Goal: Transaction & Acquisition: Purchase product/service

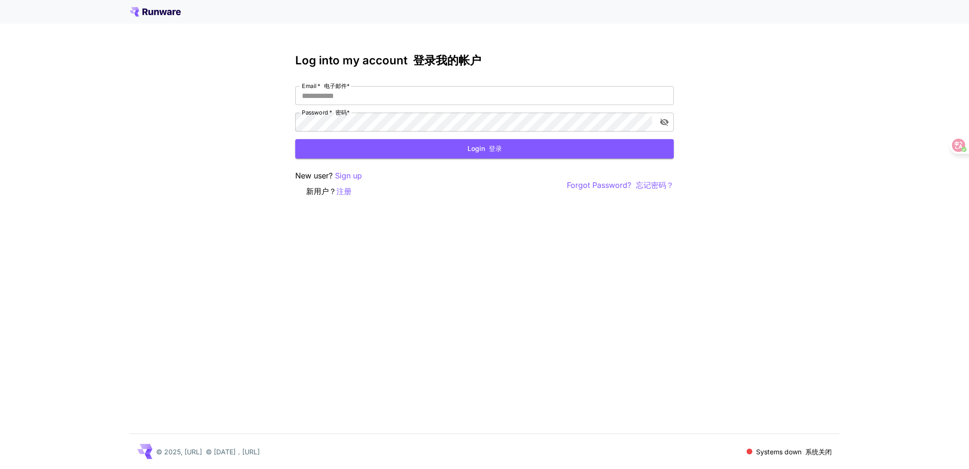
drag, startPoint x: 62, startPoint y: 257, endPoint x: 341, endPoint y: 164, distance: 294.2
click at [63, 256] on div "Log into my account 登录我的帐户 Email   * 电子邮件 * Email   * 电子邮件* Password   * 密码 * P…" at bounding box center [484, 234] width 969 height 469
click at [411, 94] on input "Email   * 电子邮件 *" at bounding box center [484, 95] width 379 height 19
paste input "**********"
type input "**********"
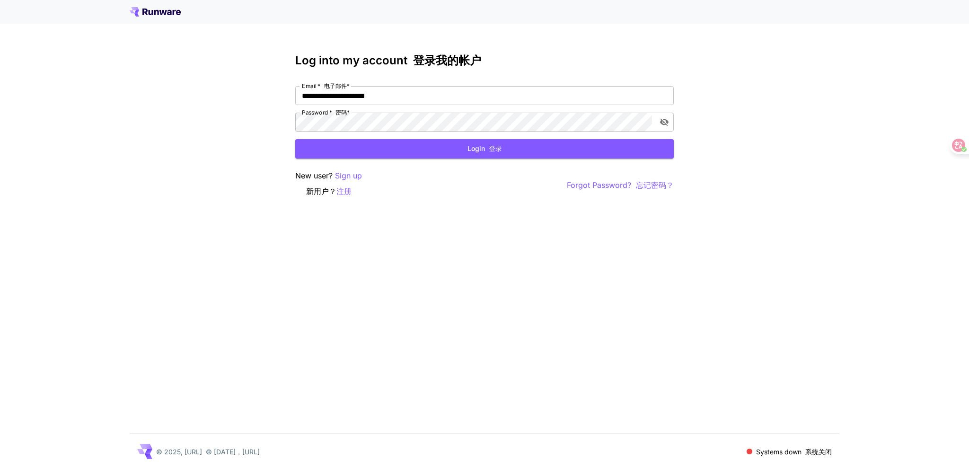
drag, startPoint x: 71, startPoint y: 256, endPoint x: 328, endPoint y: 181, distance: 267.6
click at [76, 255] on div "**********" at bounding box center [484, 234] width 969 height 469
click at [409, 151] on button "Login 登录" at bounding box center [484, 148] width 379 height 19
click at [346, 186] on p "注册" at bounding box center [343, 191] width 15 height 12
click at [352, 177] on p "Sign up" at bounding box center [348, 176] width 27 height 12
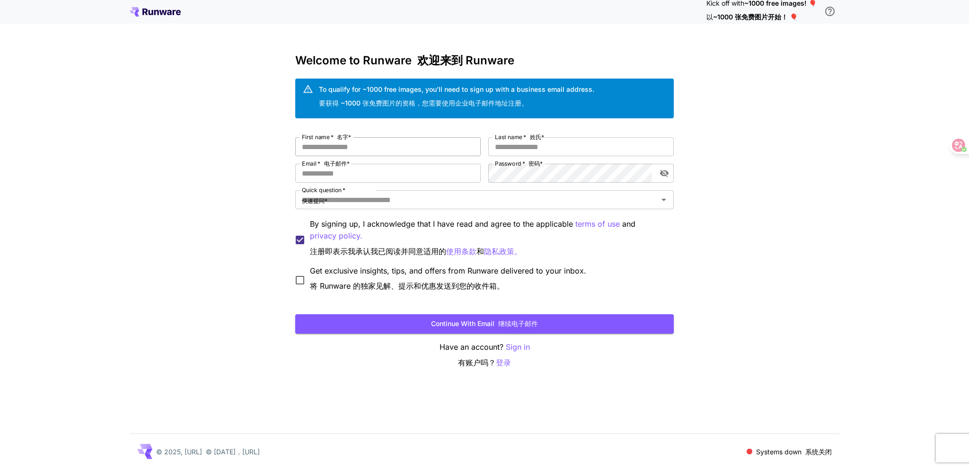
click at [333, 143] on input "First name   * 名字 *" at bounding box center [387, 146] width 185 height 19
type input "**"
click at [555, 151] on input "Last name   * 姓氏 *" at bounding box center [580, 146] width 185 height 19
type input "*"
click at [339, 173] on input "Email   * 电子邮件 *" at bounding box center [387, 173] width 185 height 19
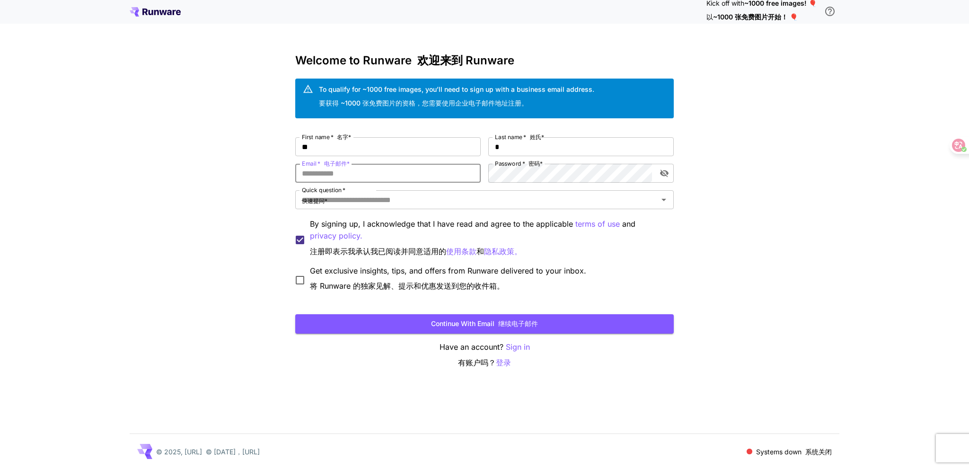
type input "**********"
click at [756, 166] on div "**********" at bounding box center [484, 234] width 969 height 469
click at [667, 171] on icon "toggle password visibility" at bounding box center [664, 172] width 9 height 9
click at [393, 196] on input "Quick question   * 快速提问 *" at bounding box center [476, 199] width 357 height 13
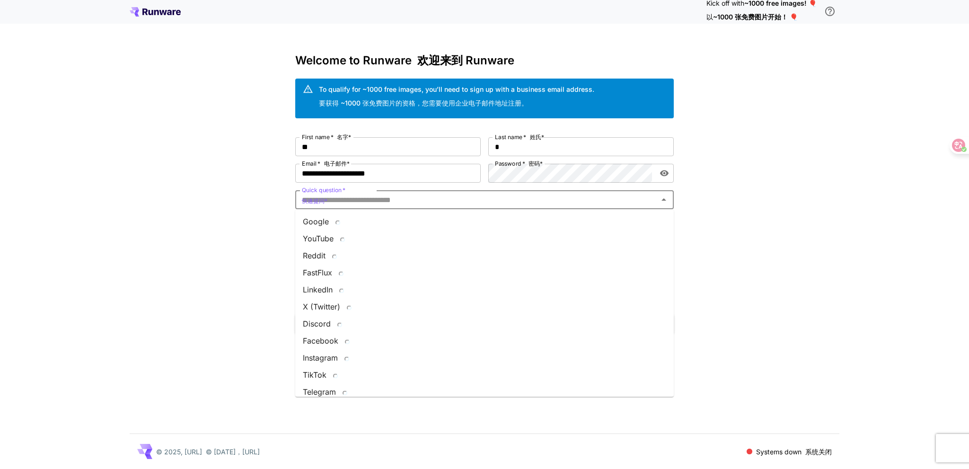
click at [209, 209] on div "**********" at bounding box center [484, 234] width 969 height 469
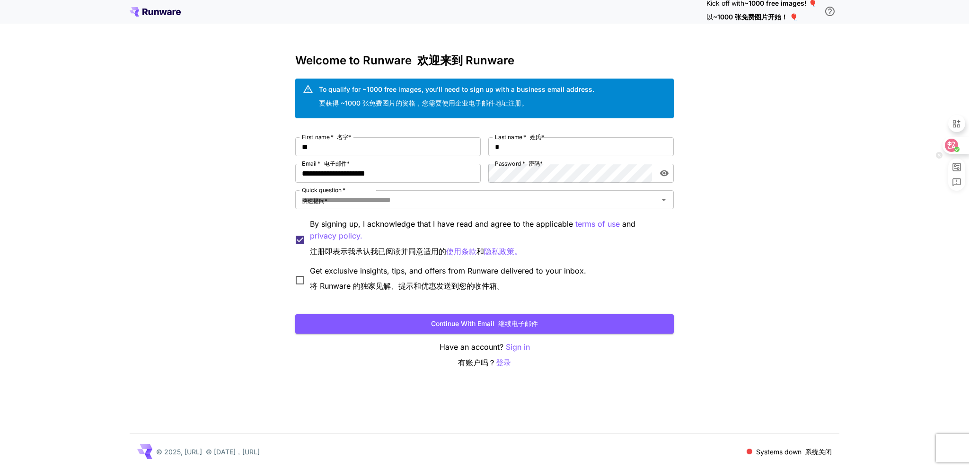
click at [954, 146] on icon at bounding box center [952, 145] width 8 height 8
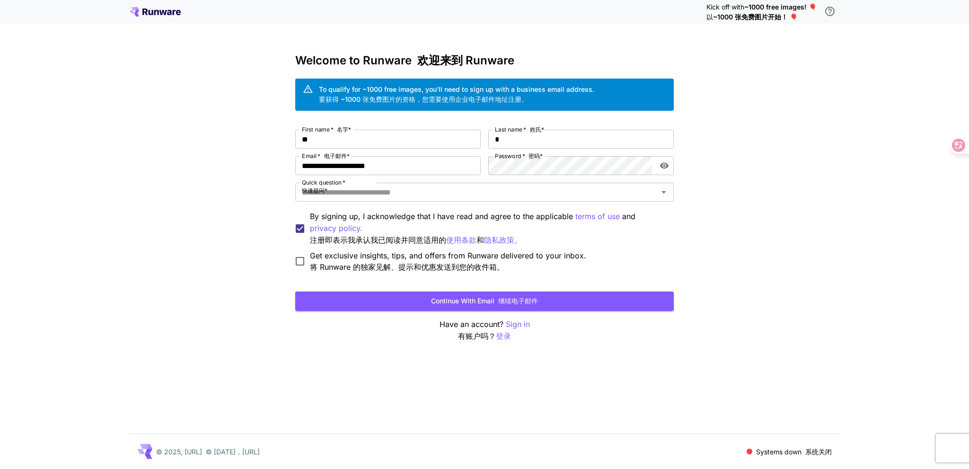
click at [751, 231] on div "**********" at bounding box center [484, 234] width 969 height 469
click at [488, 189] on input "Quick question   * 快速提问 *" at bounding box center [476, 191] width 357 height 13
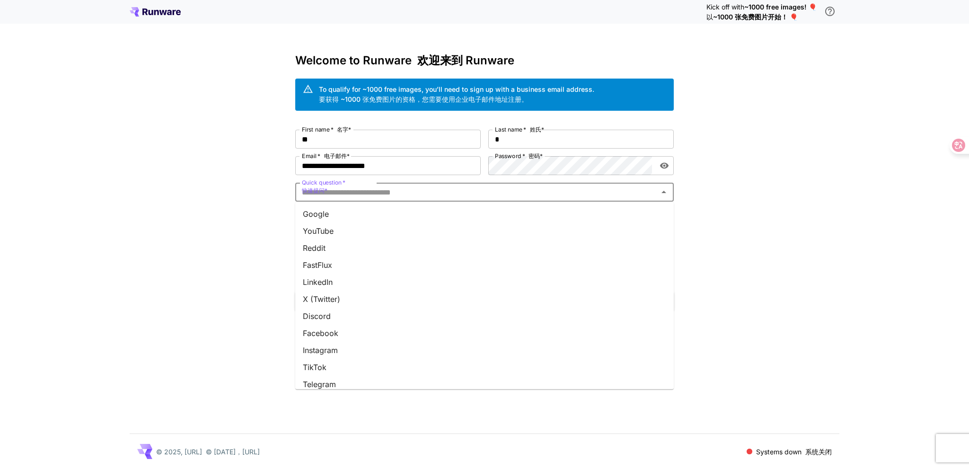
click at [444, 211] on li "Google" at bounding box center [484, 213] width 379 height 17
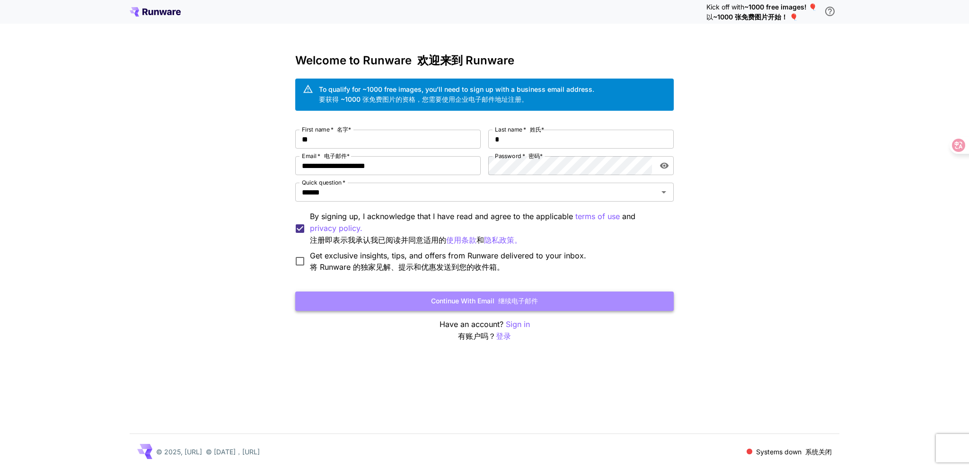
click at [336, 297] on button "Continue with email 继续电子邮件" at bounding box center [484, 300] width 379 height 19
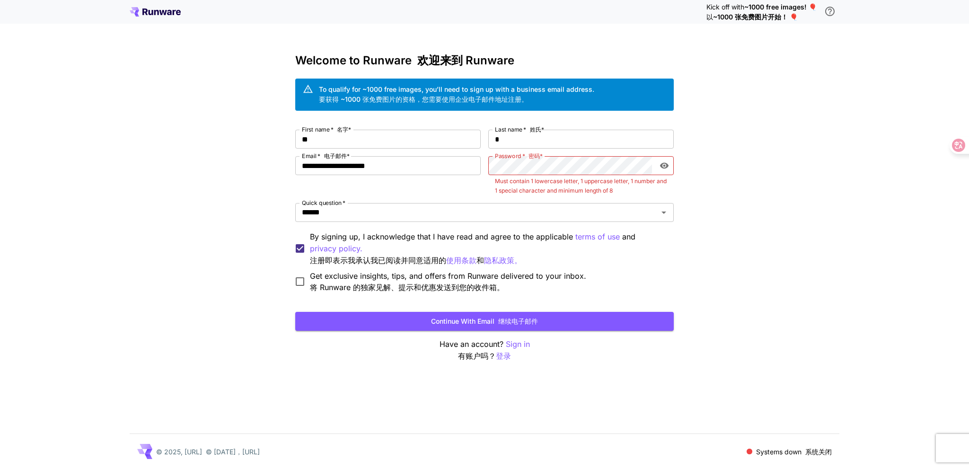
click at [687, 198] on div "**********" at bounding box center [484, 234] width 969 height 469
drag, startPoint x: 257, startPoint y: 418, endPoint x: 257, endPoint y: 433, distance: 15.1
click at [257, 418] on div "**********" at bounding box center [484, 234] width 969 height 469
click at [859, 373] on div "**********" at bounding box center [484, 234] width 969 height 469
click at [829, 225] on div "**********" at bounding box center [484, 234] width 969 height 469
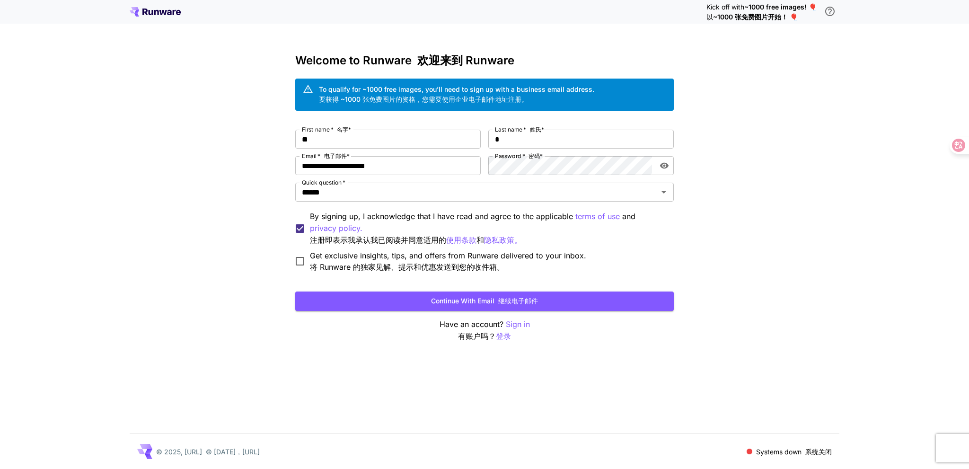
click at [425, 297] on button "Continue with email 继续电子邮件" at bounding box center [484, 300] width 379 height 19
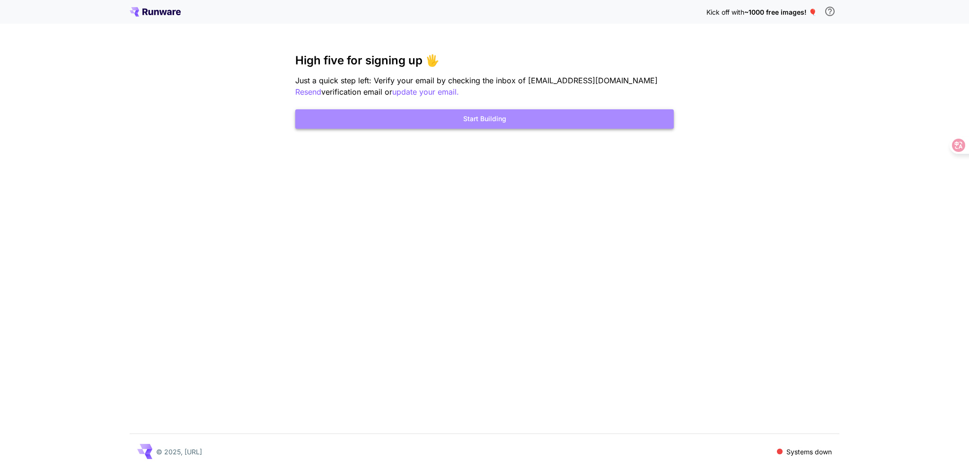
click at [477, 116] on button "Start Building" at bounding box center [484, 118] width 379 height 19
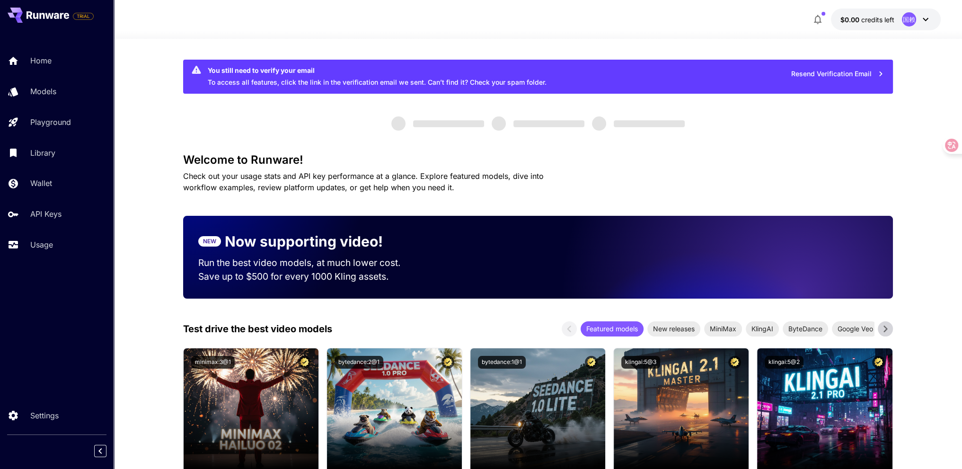
click at [907, 18] on div "国赖" at bounding box center [909, 19] width 14 height 14
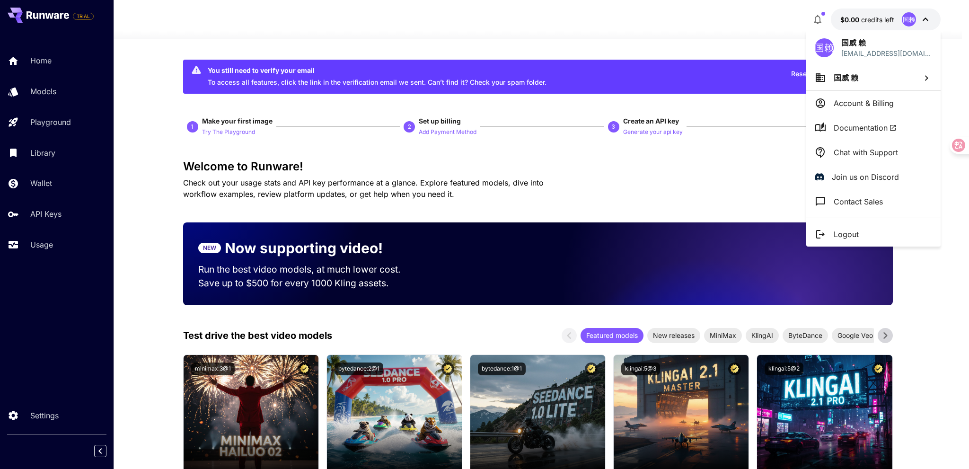
click at [950, 47] on div at bounding box center [484, 234] width 969 height 469
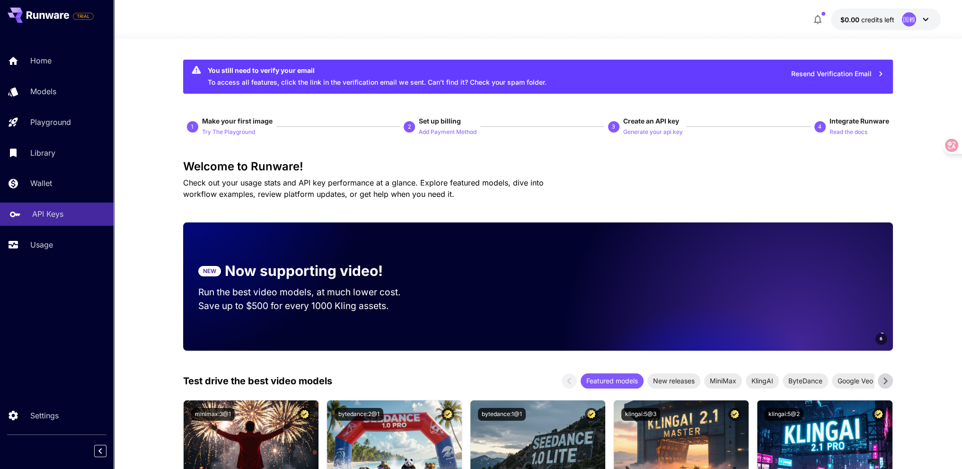
click at [47, 221] on link "API Keys" at bounding box center [57, 214] width 114 height 23
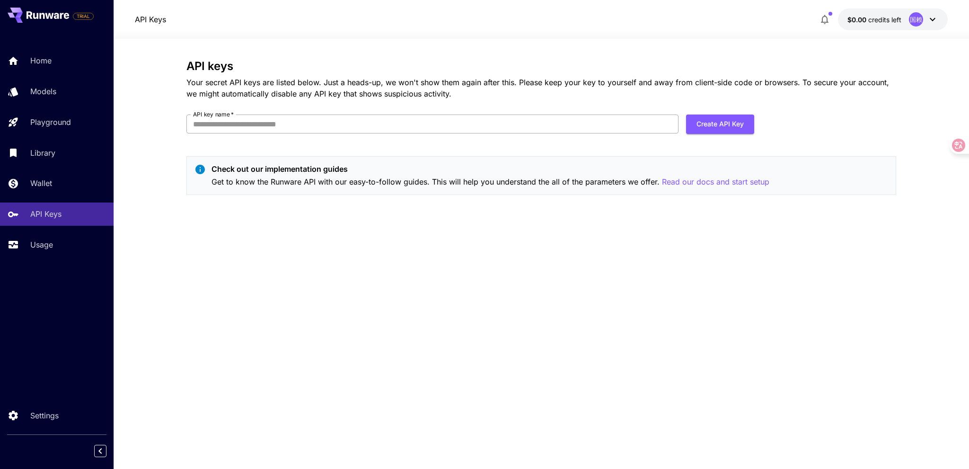
click at [374, 119] on input "API key name   *" at bounding box center [432, 124] width 492 height 19
click at [718, 131] on button "Create API Key" at bounding box center [720, 124] width 68 height 19
click at [393, 113] on div "API keys Your secret API keys are listed below. Just a heads-up, we won't show …" at bounding box center [541, 131] width 710 height 143
click at [726, 122] on button "Create API Key" at bounding box center [720, 124] width 68 height 19
click at [453, 116] on input "API key name   *" at bounding box center [432, 124] width 492 height 19
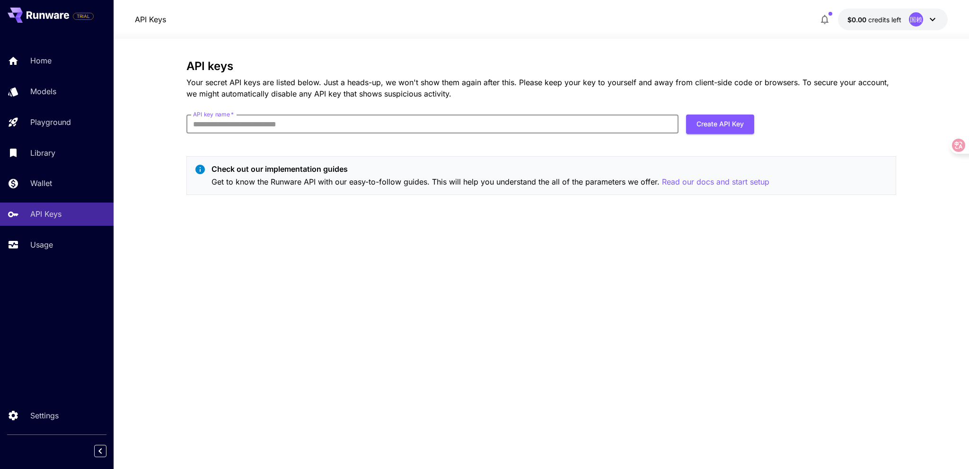
click at [270, 126] on input "API key name   *" at bounding box center [432, 124] width 492 height 19
drag, startPoint x: 430, startPoint y: 149, endPoint x: 415, endPoint y: 152, distance: 15.6
click at [430, 149] on div "API keys Your secret API keys are listed below. Just a heads-up, we won't show …" at bounding box center [541, 131] width 710 height 143
click at [229, 125] on input "API key name   *" at bounding box center [432, 124] width 492 height 19
type input "**********"
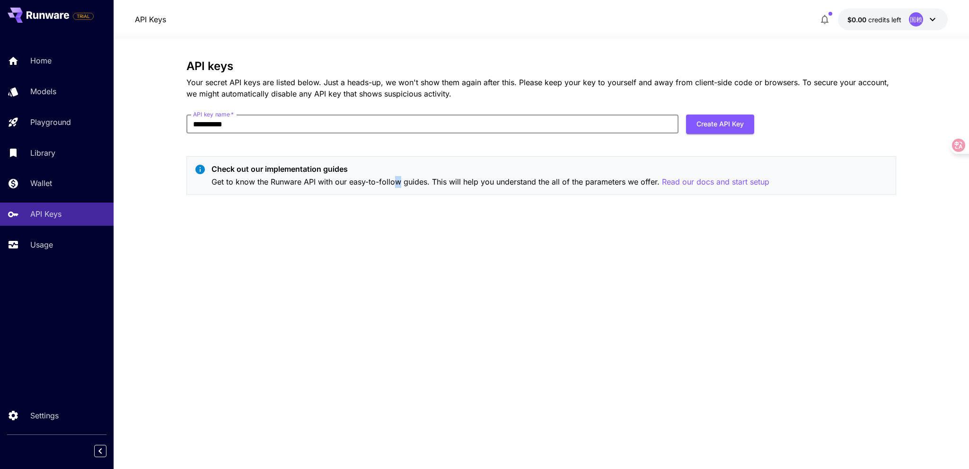
drag, startPoint x: 396, startPoint y: 214, endPoint x: 414, endPoint y: 216, distance: 18.5
click at [404, 215] on div "**********" at bounding box center [541, 254] width 710 height 388
click at [740, 124] on button "Create API Key" at bounding box center [720, 124] width 68 height 19
drag, startPoint x: 245, startPoint y: 126, endPoint x: 186, endPoint y: 136, distance: 59.4
click at [182, 130] on section "**********" at bounding box center [542, 254] width 856 height 430
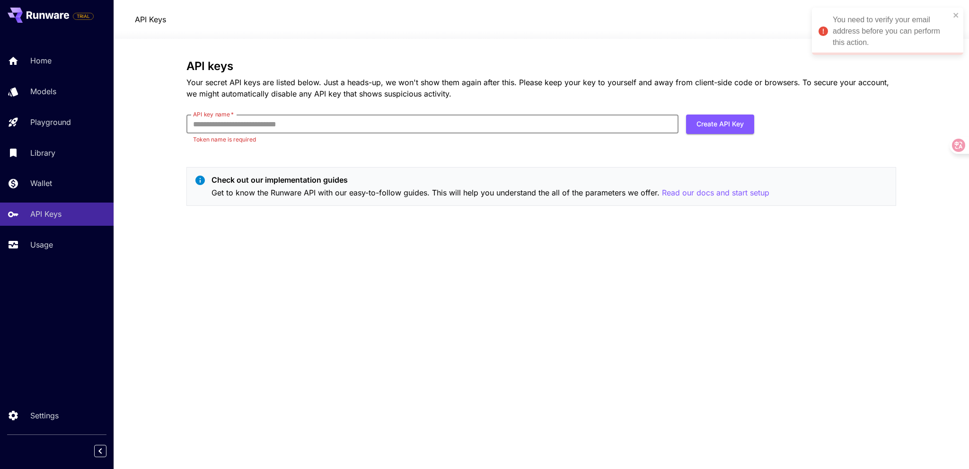
click at [237, 273] on div "API keys Your secret API keys are listed below. Just a heads-up, we won't show …" at bounding box center [541, 254] width 710 height 388
click at [53, 59] on div "Home" at bounding box center [69, 60] width 74 height 11
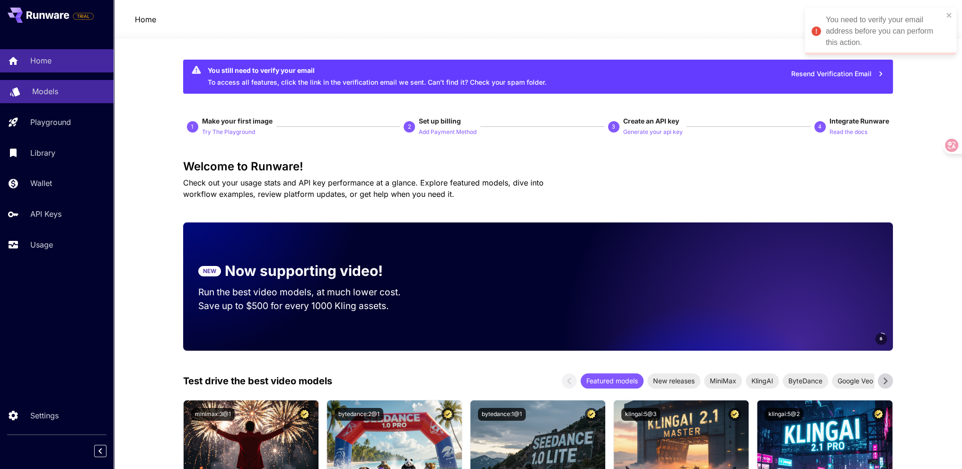
click at [49, 84] on link "Models" at bounding box center [57, 91] width 114 height 23
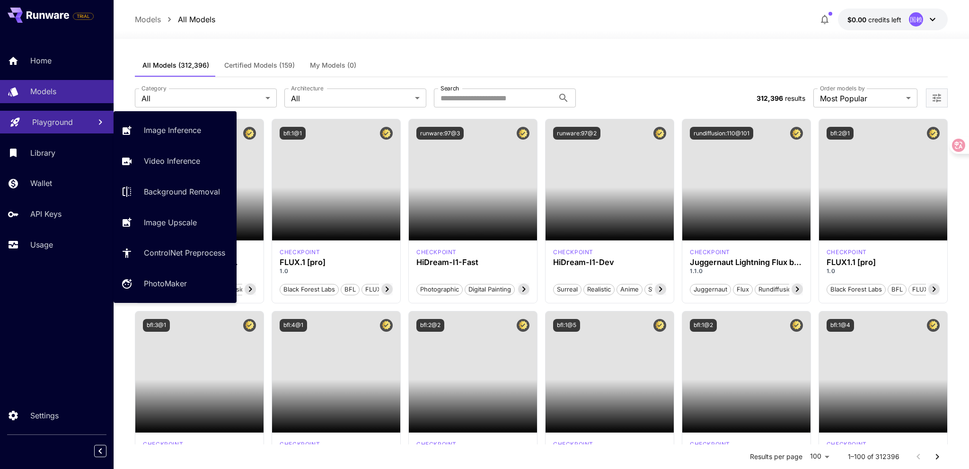
click at [53, 126] on p "Playground" at bounding box center [52, 121] width 41 height 11
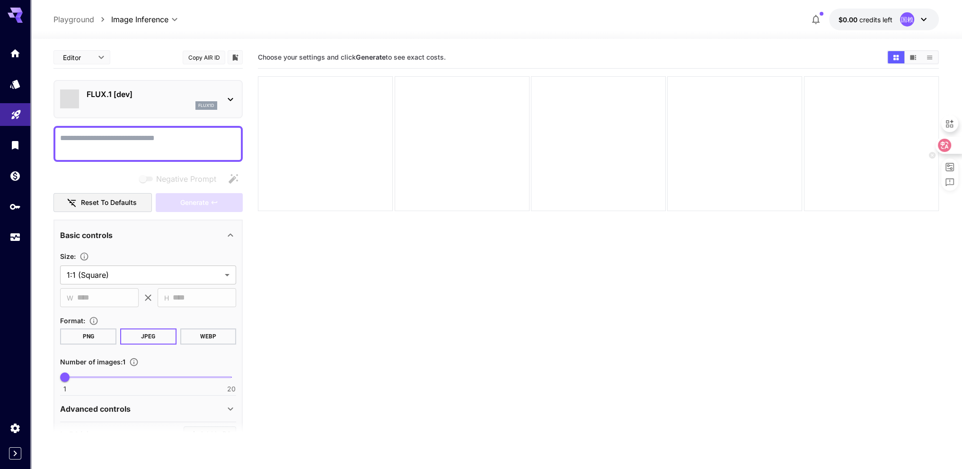
click at [943, 144] on icon at bounding box center [945, 145] width 8 height 8
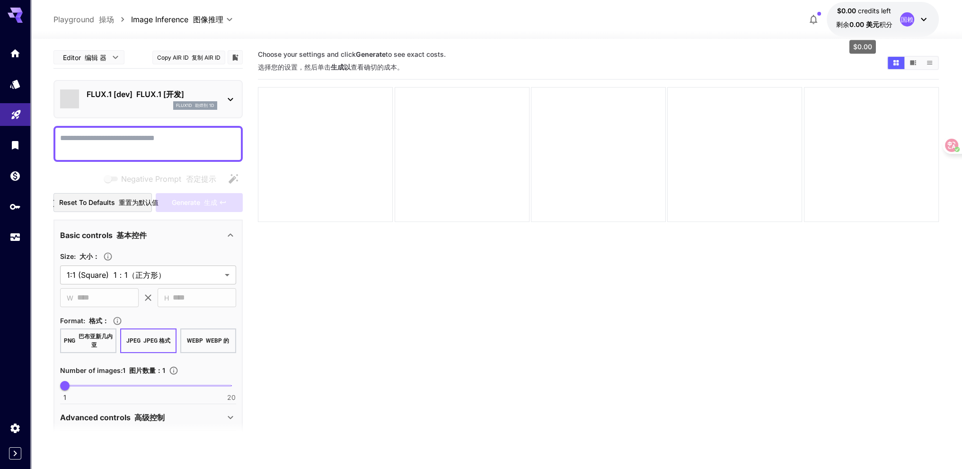
click at [857, 21] on span "0.00 美元" at bounding box center [864, 24] width 30 height 8
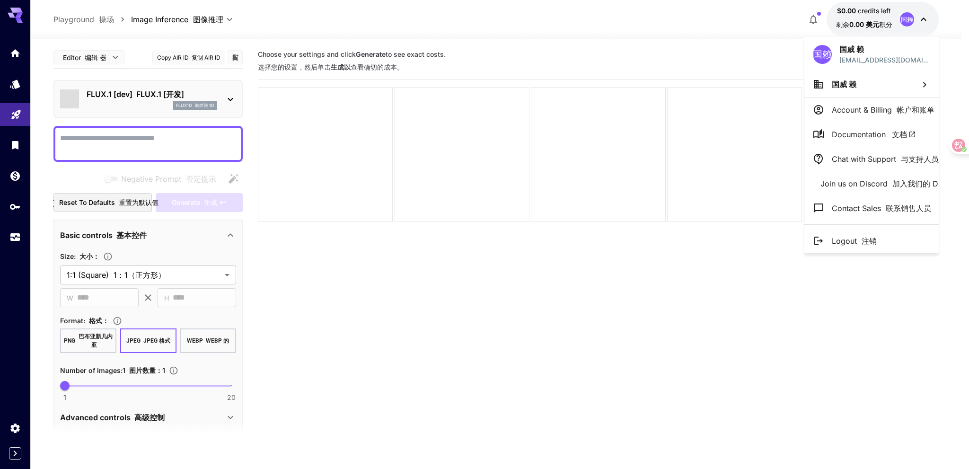
click at [867, 111] on p "Account & Billing 帐户和账单" at bounding box center [883, 109] width 103 height 11
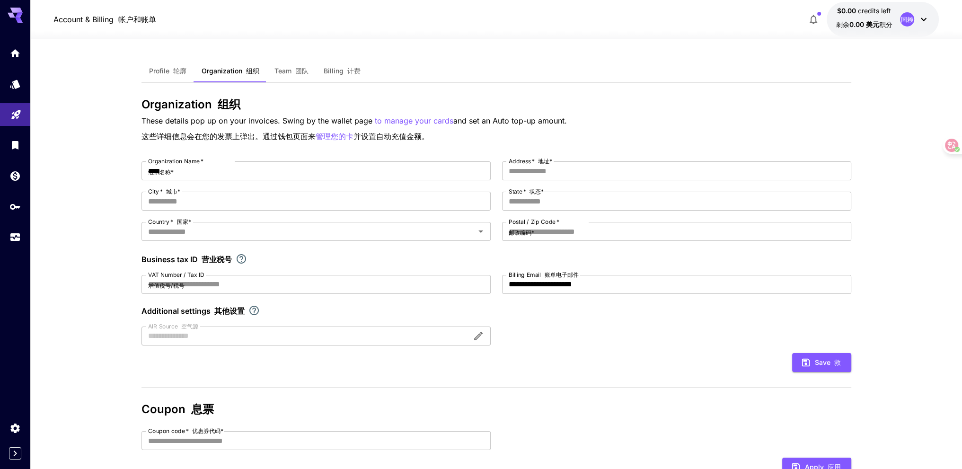
click at [291, 71] on font "button" at bounding box center [293, 71] width 4 height 8
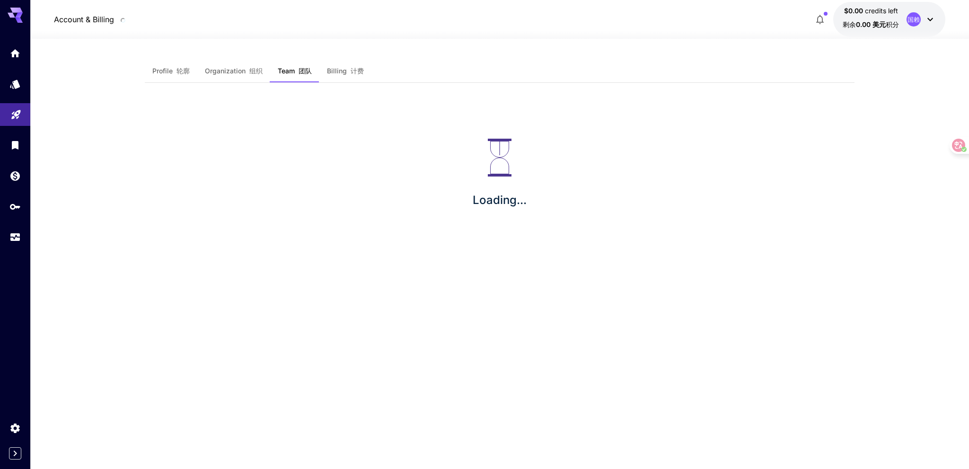
click at [344, 72] on span "Billing 计费" at bounding box center [345, 71] width 37 height 9
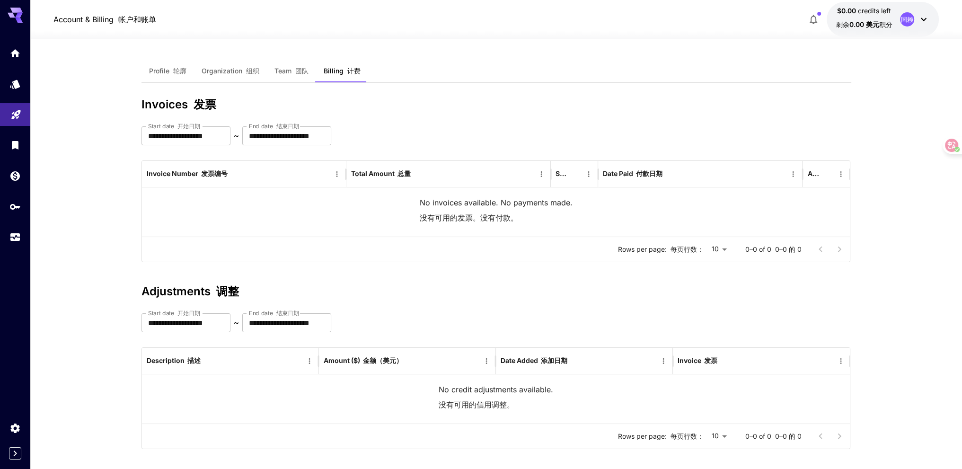
click at [169, 72] on font "button" at bounding box center [171, 71] width 4 height 8
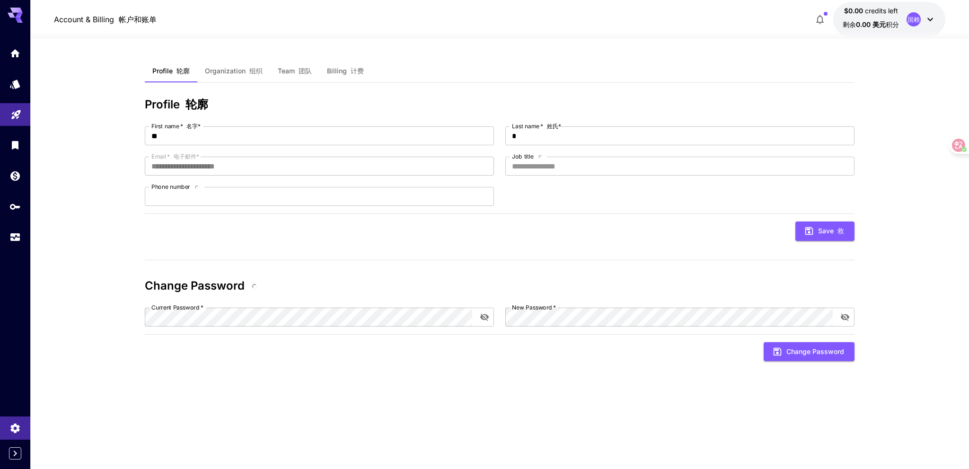
click at [287, 73] on span "Team 团队" at bounding box center [295, 71] width 34 height 9
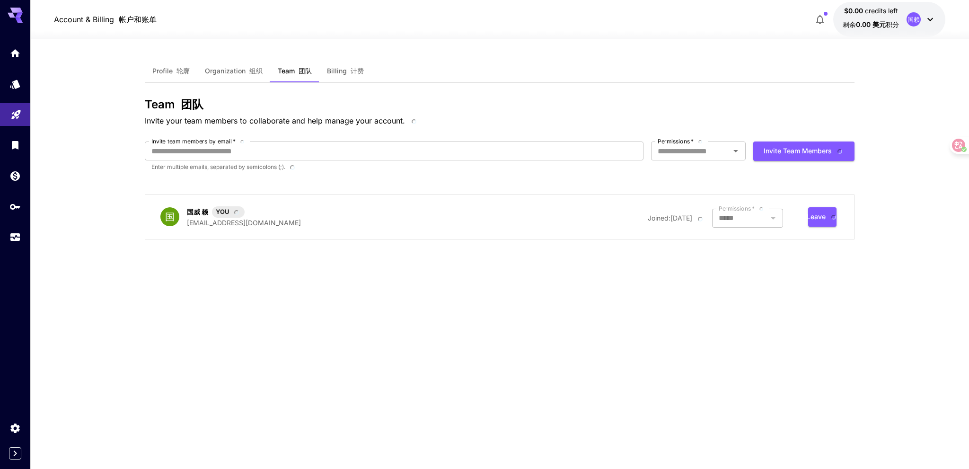
click at [818, 20] on icon "button" at bounding box center [819, 19] width 11 height 11
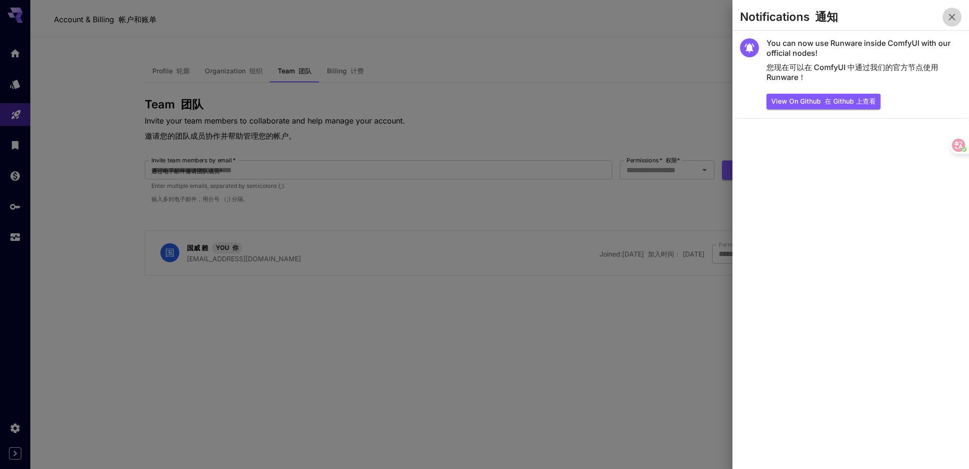
click at [953, 16] on icon "button" at bounding box center [952, 17] width 7 height 7
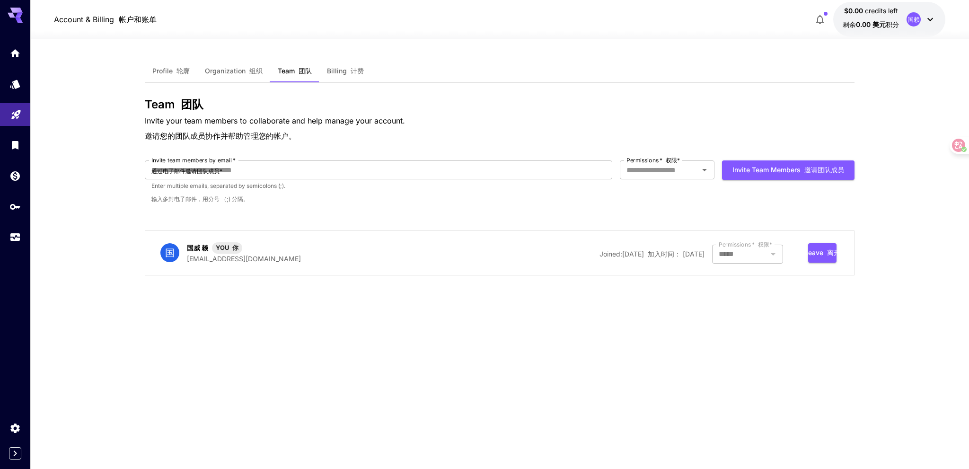
click at [926, 26] on div "国赖" at bounding box center [921, 19] width 29 height 14
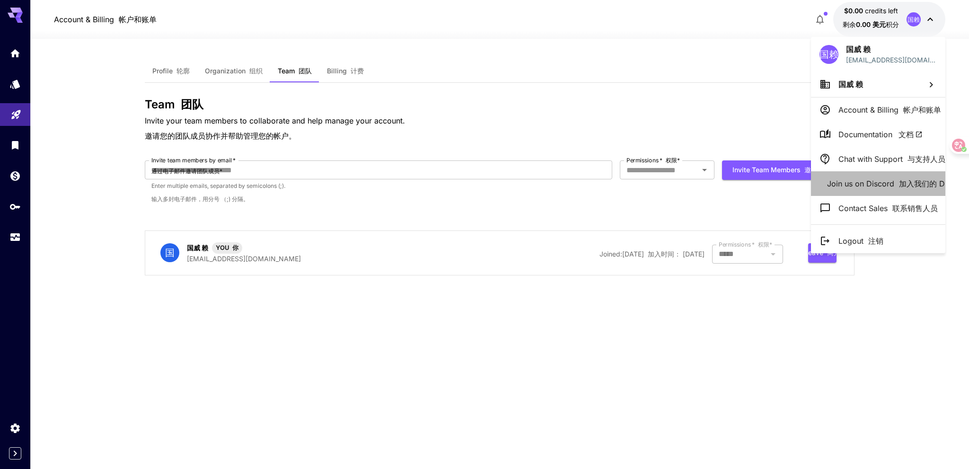
click at [882, 187] on p "Join us on Discord 加入我们的 Discord" at bounding box center [897, 183] width 140 height 11
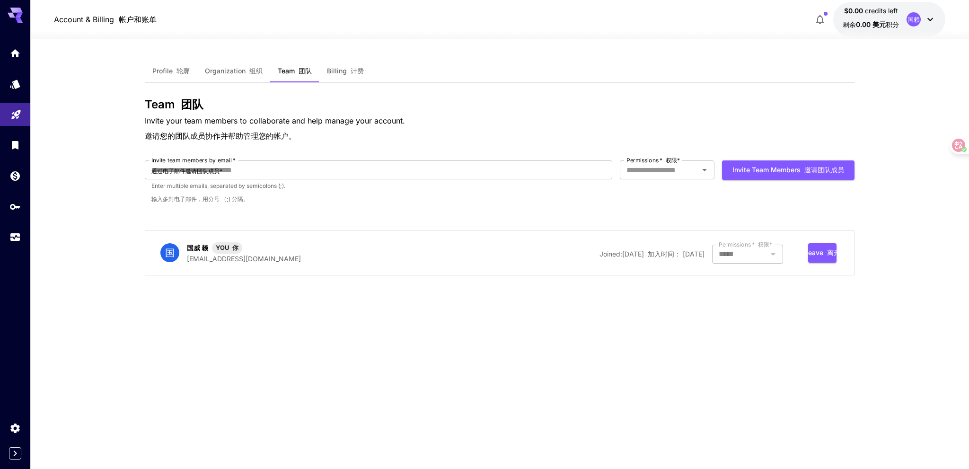
click at [738, 254] on div at bounding box center [747, 254] width 71 height 19
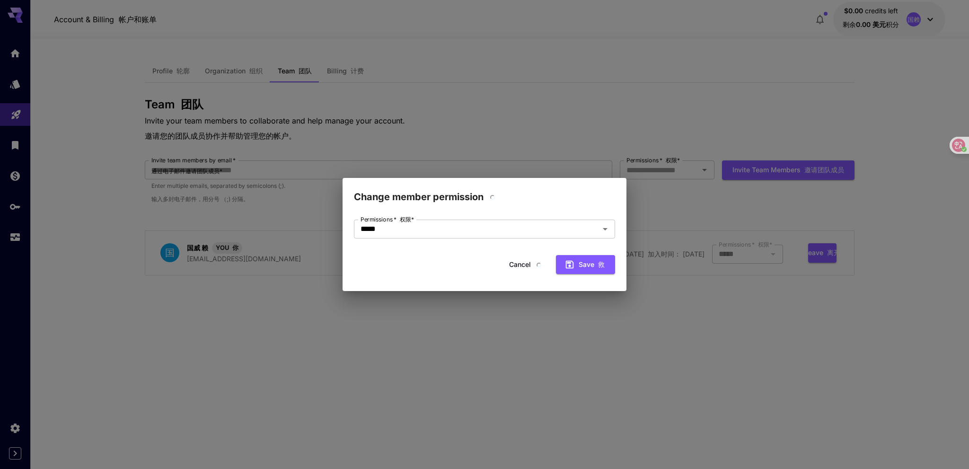
click at [653, 328] on div "Change member permission Permissions   * 权限 * ***** Permissions   * 权限* Cancel …" at bounding box center [484, 234] width 969 height 469
click at [507, 266] on button "Cancel" at bounding box center [526, 264] width 44 height 19
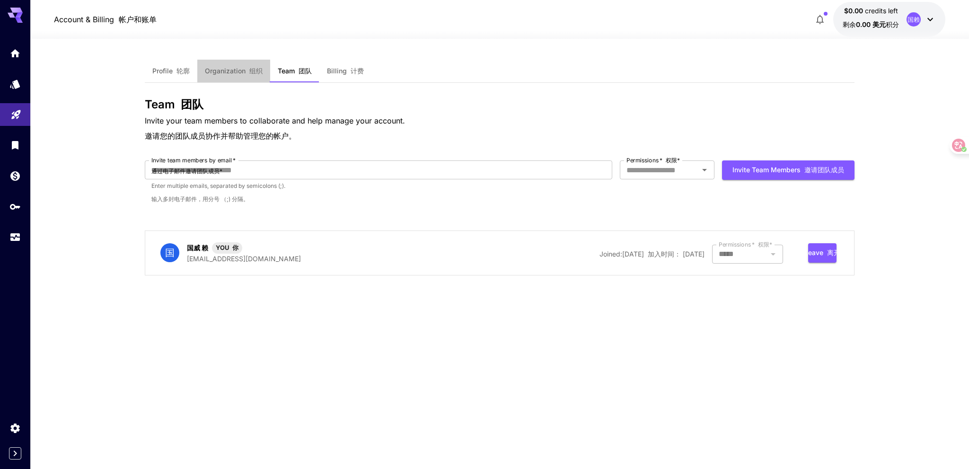
click at [226, 75] on span "Organization 组织" at bounding box center [234, 71] width 58 height 9
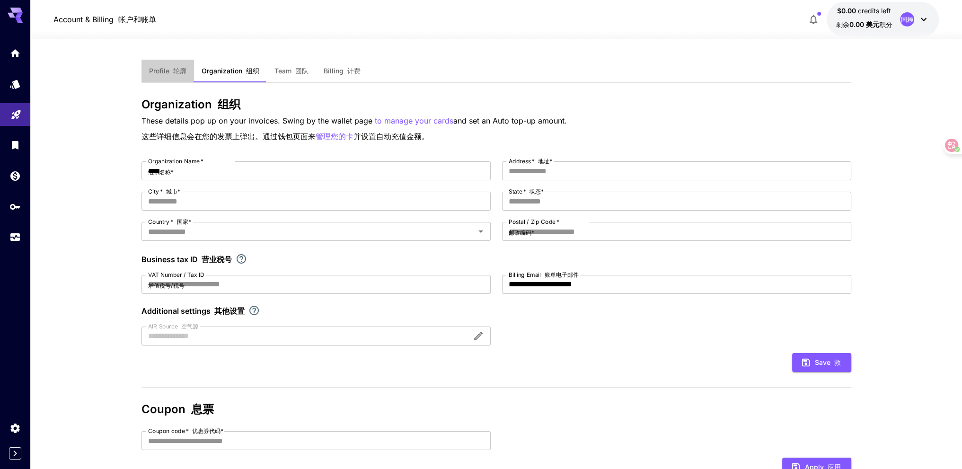
click at [159, 67] on span "Profile 轮廓" at bounding box center [167, 71] width 37 height 9
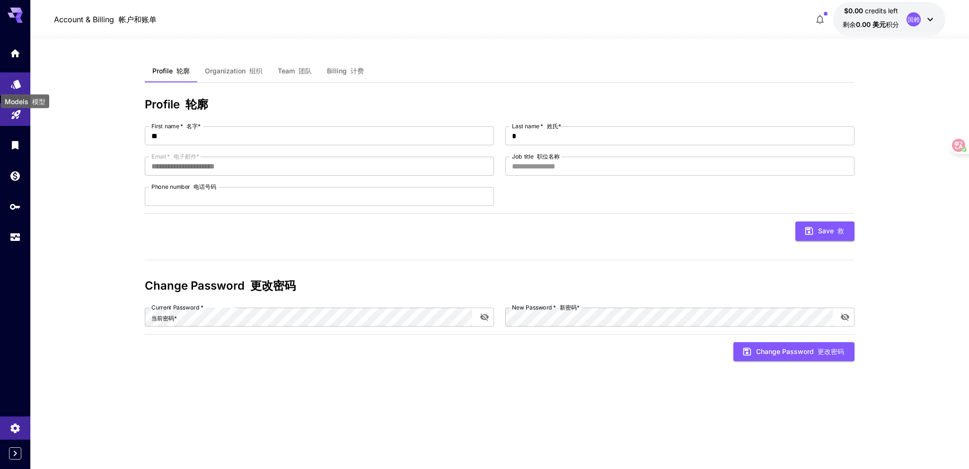
click at [13, 84] on icon "Models" at bounding box center [16, 81] width 10 height 9
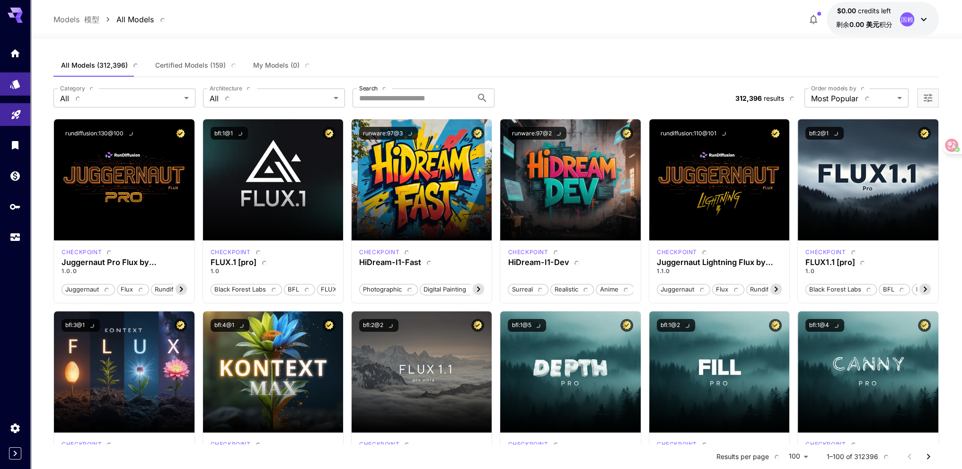
click at [24, 19] on div at bounding box center [15, 11] width 30 height 23
click at [17, 19] on icon at bounding box center [19, 20] width 8 height 5
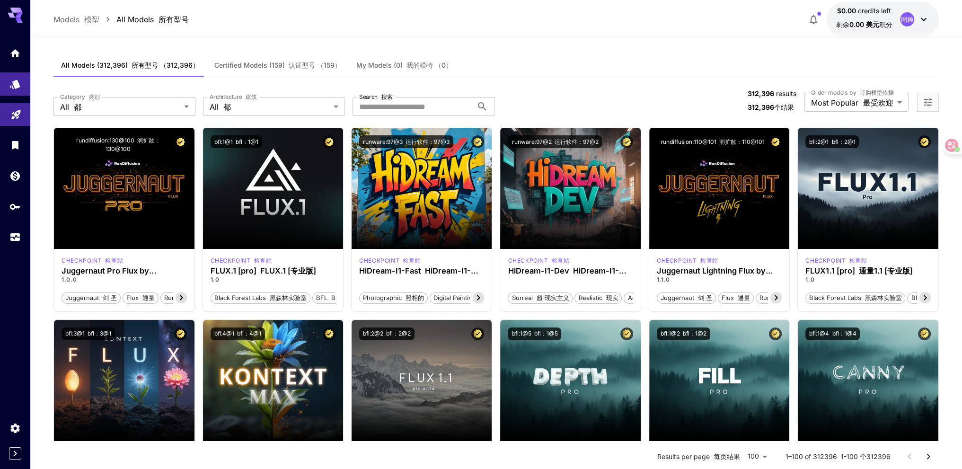
click at [18, 66] on div at bounding box center [15, 145] width 30 height 207
click at [15, 183] on link at bounding box center [15, 175] width 30 height 23
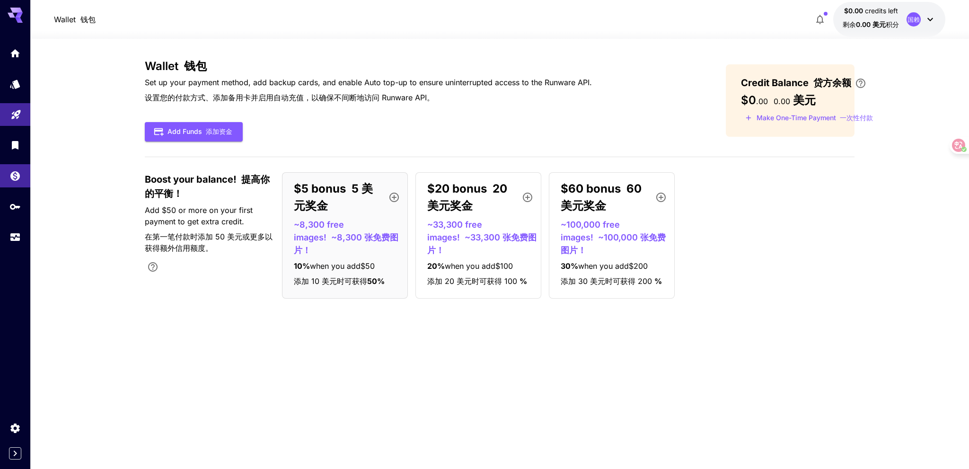
click at [368, 190] on font "5 美元奖金" at bounding box center [333, 197] width 79 height 31
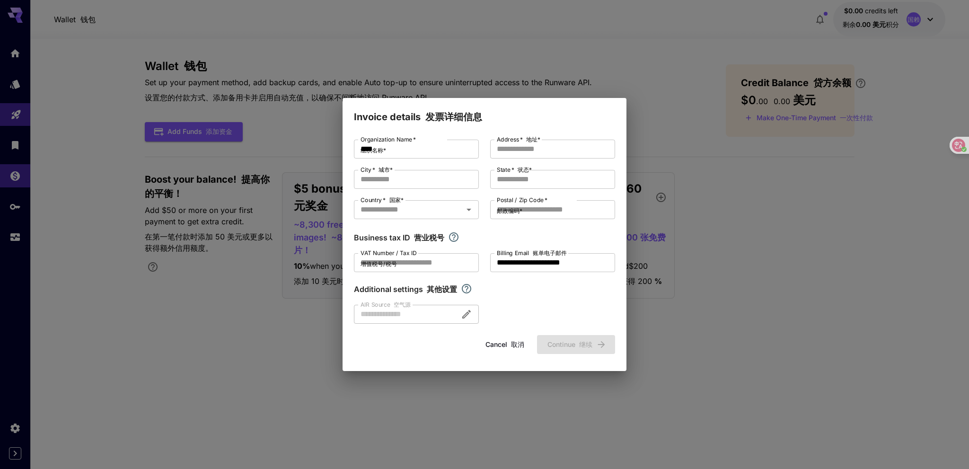
click at [587, 342] on div "Cancel 取消 Continue 继续" at bounding box center [484, 344] width 261 height 19
click at [424, 318] on div at bounding box center [416, 314] width 125 height 19
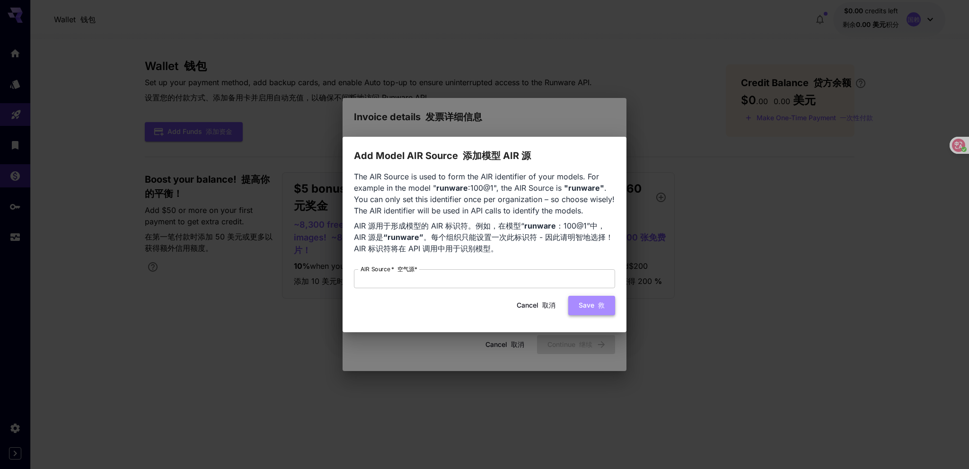
click at [609, 309] on button "Save 救" at bounding box center [591, 305] width 47 height 19
click at [531, 314] on button "Cancel 取消" at bounding box center [536, 305] width 49 height 19
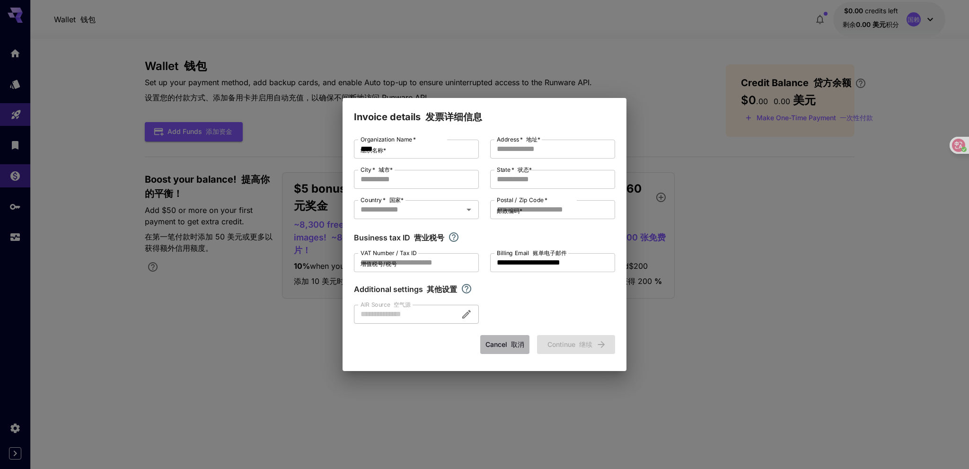
click at [507, 339] on font "取消" at bounding box center [515, 345] width 17 height 12
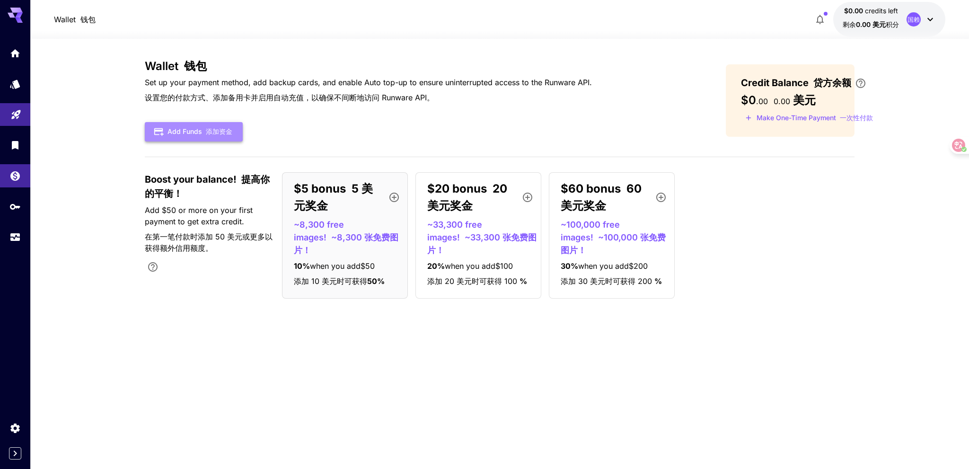
click at [213, 134] on font "添加资金" at bounding box center [219, 131] width 26 height 8
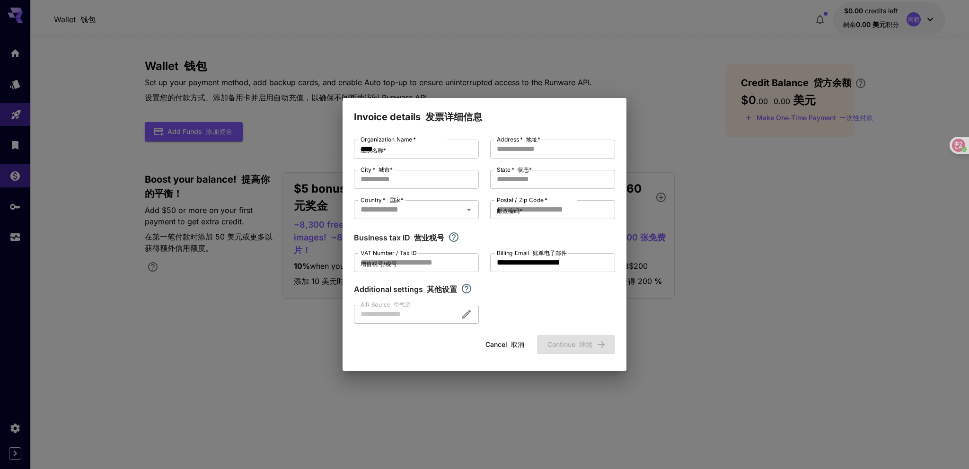
click at [437, 310] on div at bounding box center [416, 314] width 125 height 19
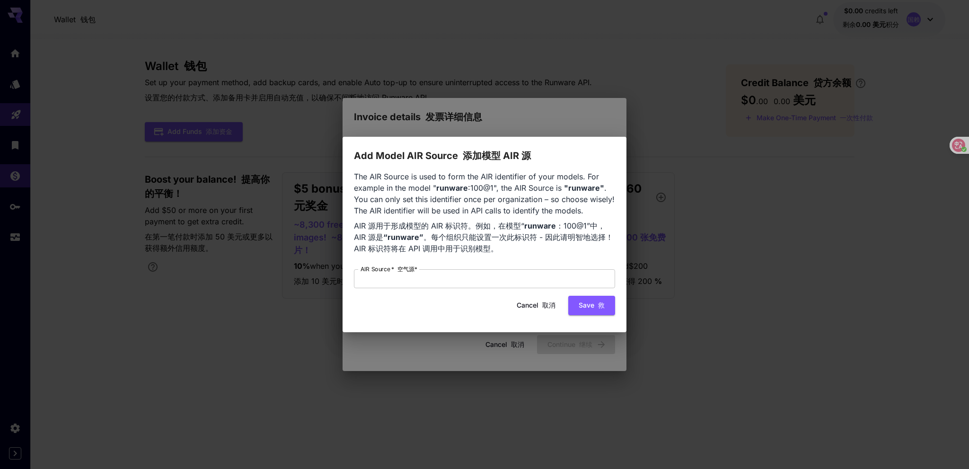
click at [530, 308] on button "Cancel 取消" at bounding box center [536, 305] width 49 height 19
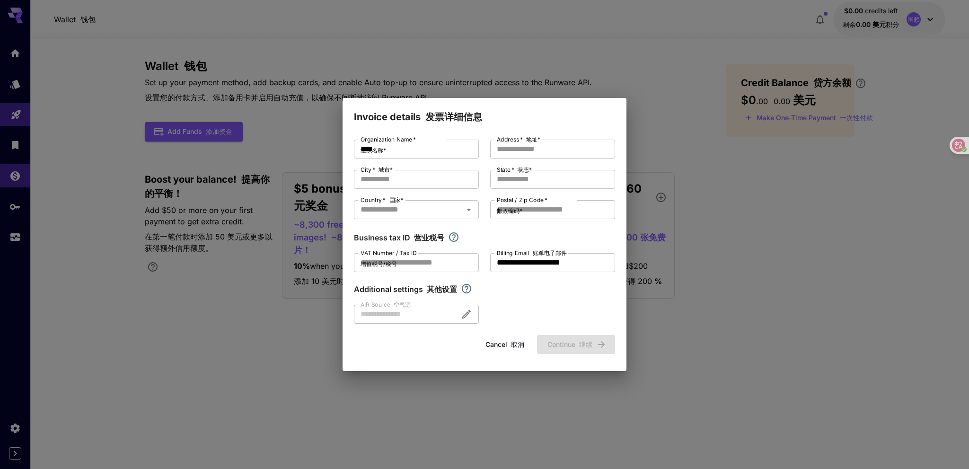
click at [511, 342] on font "取消" at bounding box center [517, 344] width 13 height 8
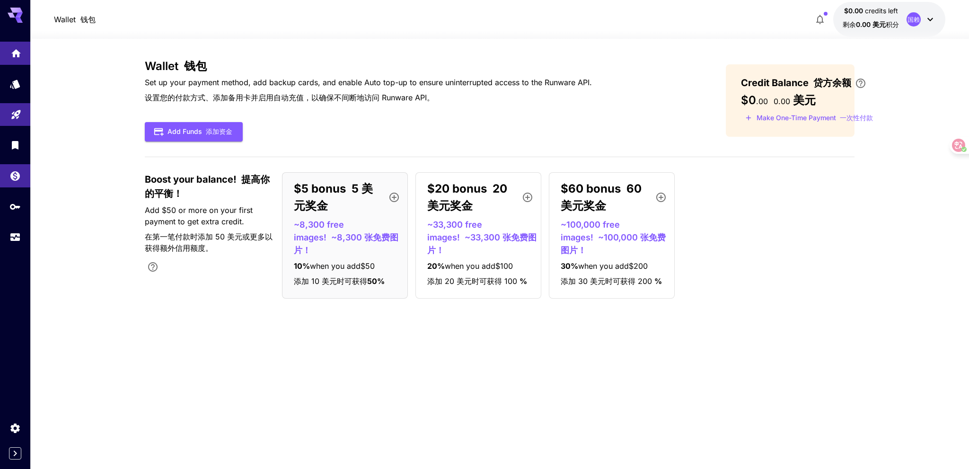
click at [16, 60] on link at bounding box center [15, 53] width 30 height 23
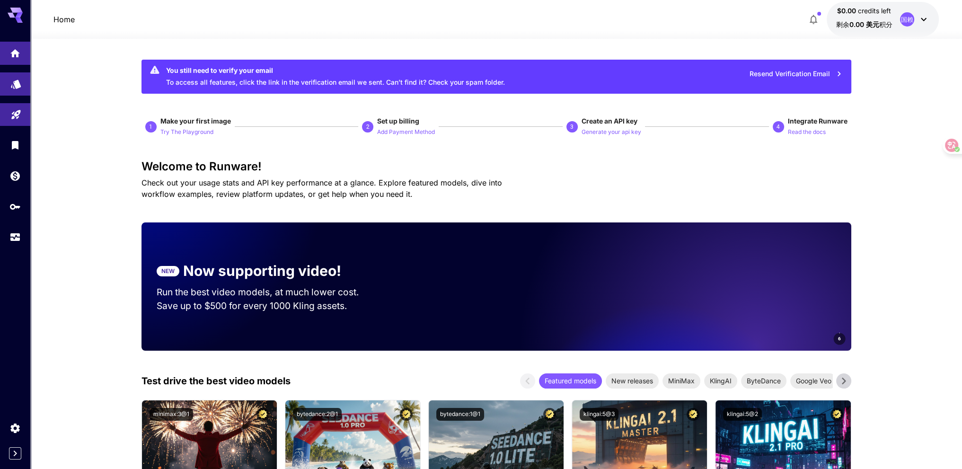
click at [22, 90] on link at bounding box center [15, 83] width 30 height 23
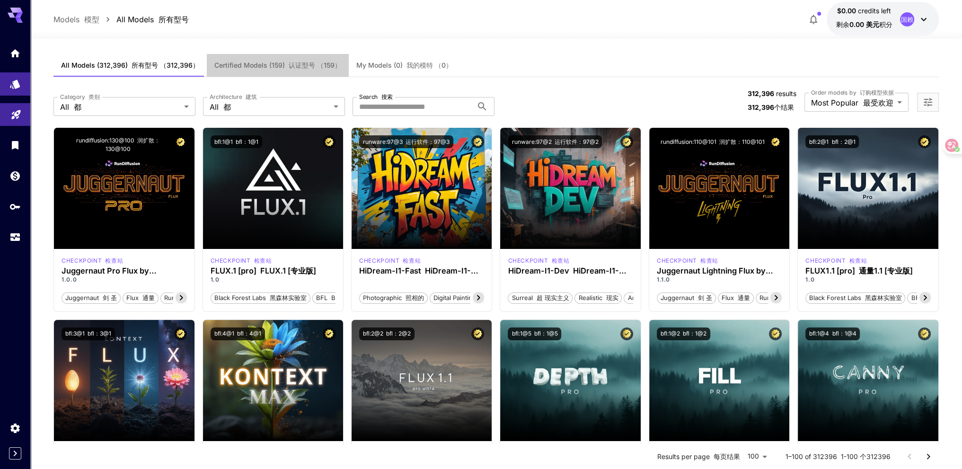
click at [285, 66] on font "button" at bounding box center [287, 65] width 4 height 8
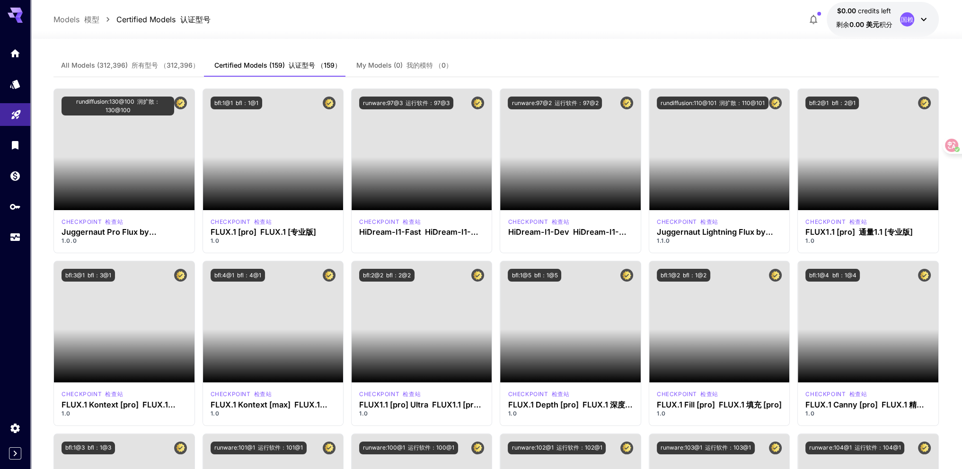
click at [382, 62] on span "My Models (0) 我的模特 （0）" at bounding box center [404, 65] width 96 height 9
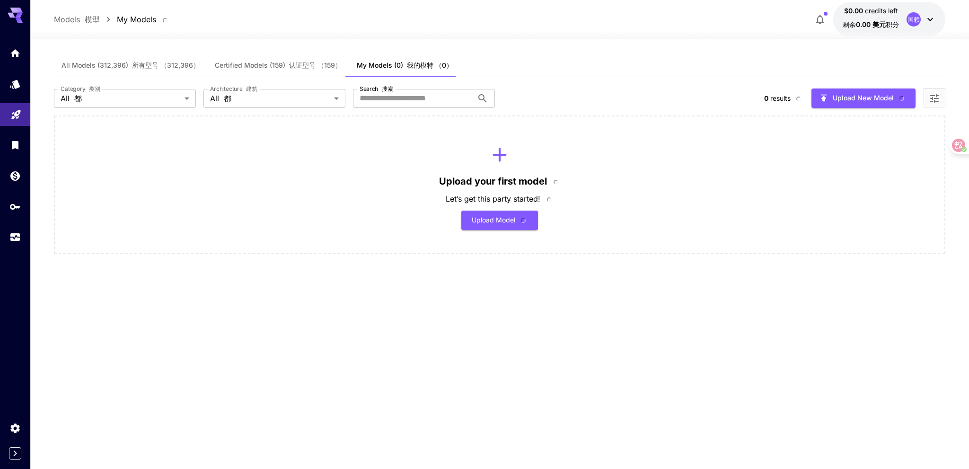
click at [297, 64] on font "认证型号 （159）" at bounding box center [315, 65] width 53 height 8
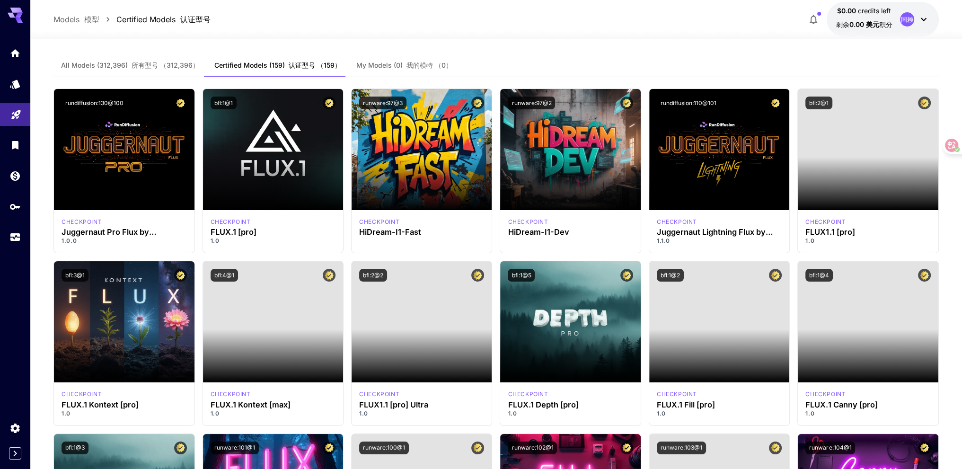
click at [174, 61] on font "所有型号 （312,396）" at bounding box center [166, 65] width 68 height 8
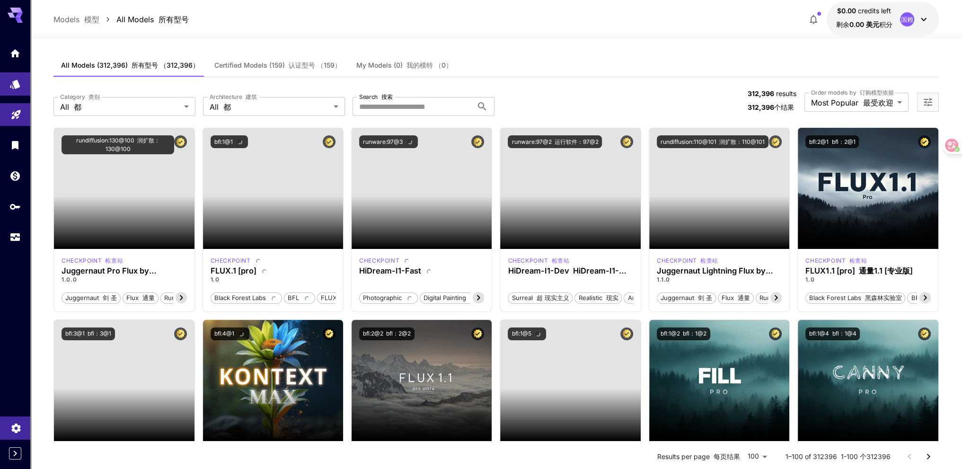
click at [13, 419] on link at bounding box center [15, 427] width 30 height 23
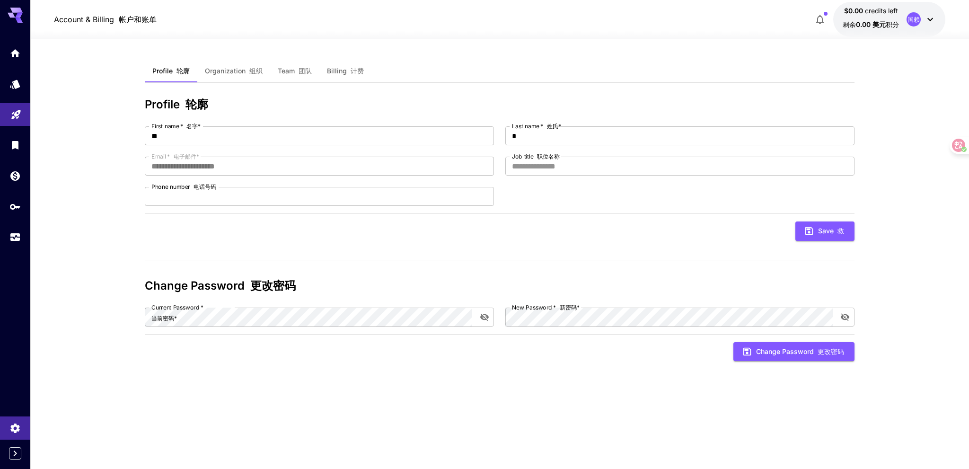
click at [351, 60] on button "Billing 计费" at bounding box center [345, 71] width 52 height 23
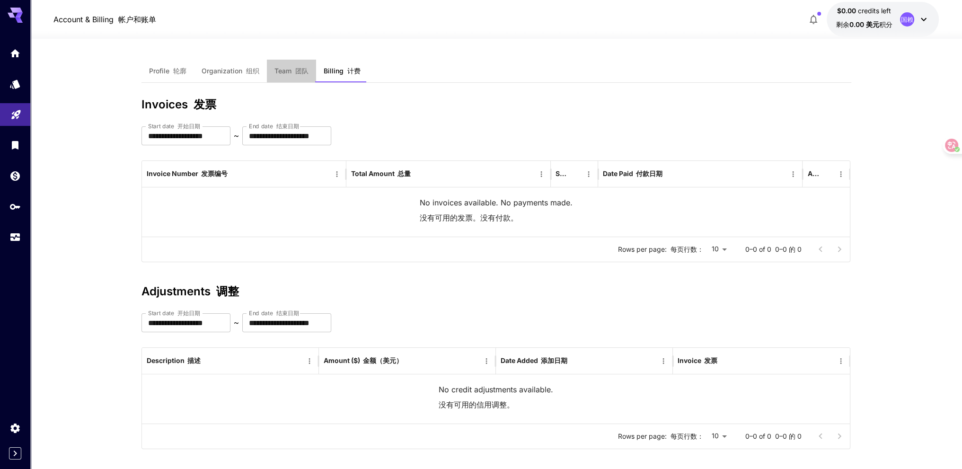
click at [284, 70] on span "Team 团队" at bounding box center [291, 71] width 34 height 9
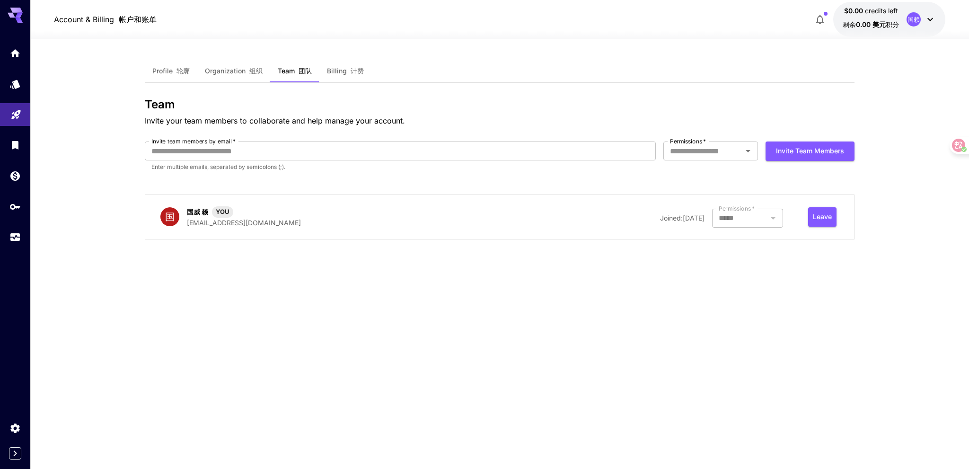
click at [247, 70] on font "button" at bounding box center [248, 71] width 4 height 8
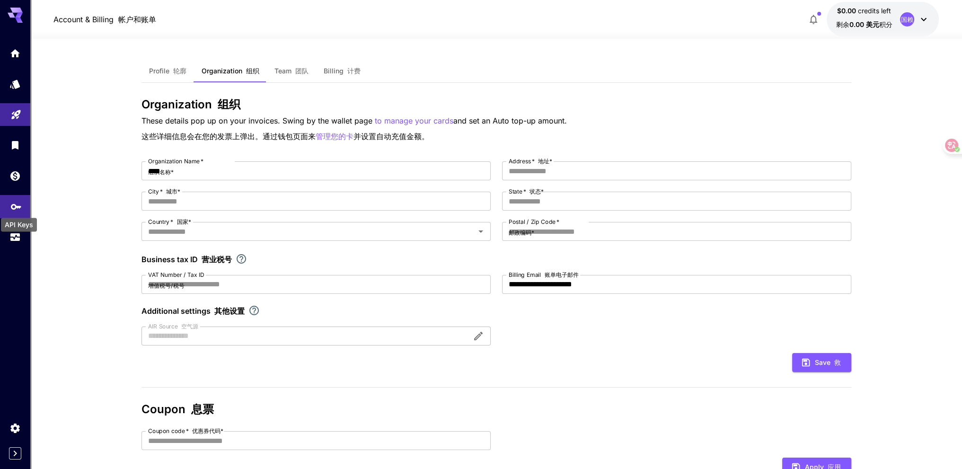
click at [18, 206] on icon "API Keys" at bounding box center [15, 203] width 11 height 11
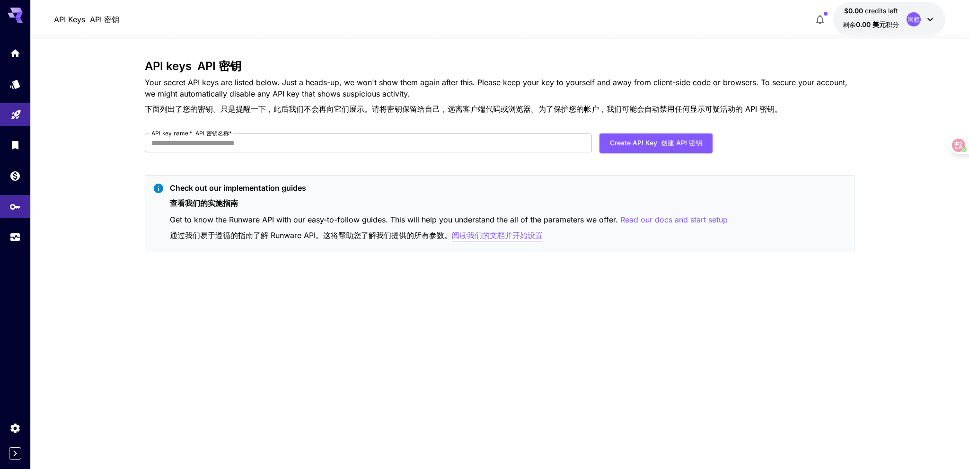
click at [510, 231] on p "阅读我们的文档并开始设置" at bounding box center [497, 235] width 91 height 12
click at [537, 238] on p "阅读我们的文档并开始设置" at bounding box center [497, 235] width 91 height 12
click at [652, 218] on p "Read our docs and start setup" at bounding box center [673, 220] width 107 height 12
click at [19, 193] on div at bounding box center [15, 145] width 30 height 207
click at [19, 190] on div at bounding box center [15, 145] width 30 height 207
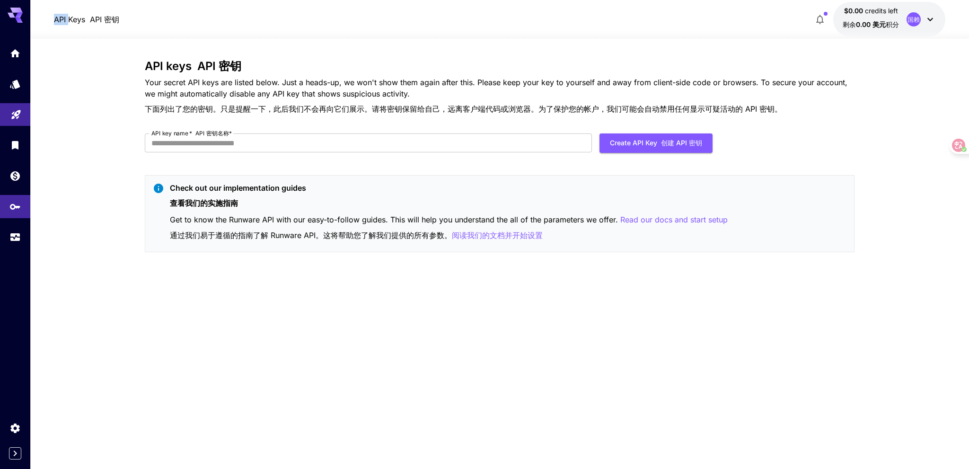
click at [19, 190] on div at bounding box center [15, 145] width 30 height 207
click at [19, 187] on link at bounding box center [15, 175] width 30 height 23
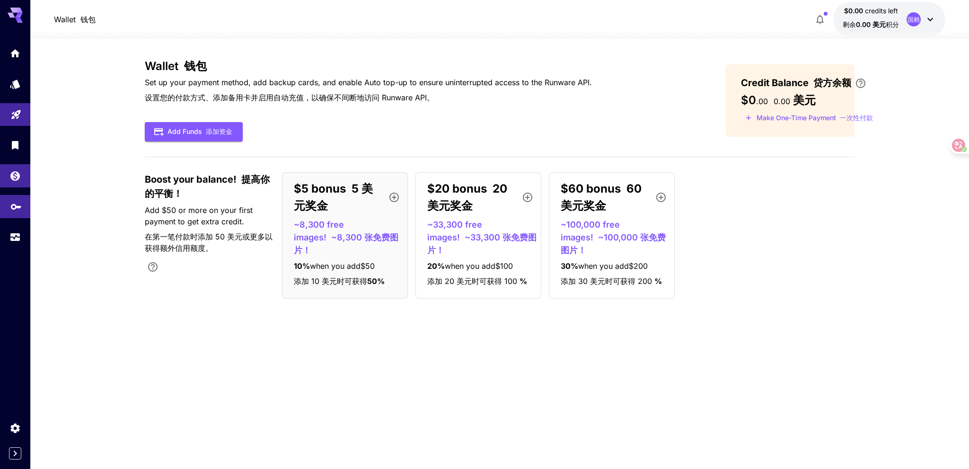
click at [20, 215] on link at bounding box center [15, 206] width 30 height 23
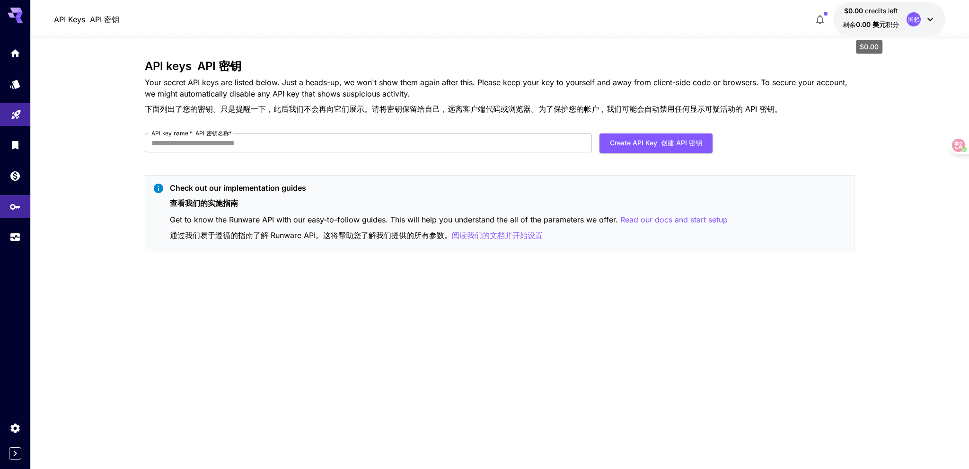
click at [867, 21] on span "0.00 美元" at bounding box center [871, 24] width 30 height 8
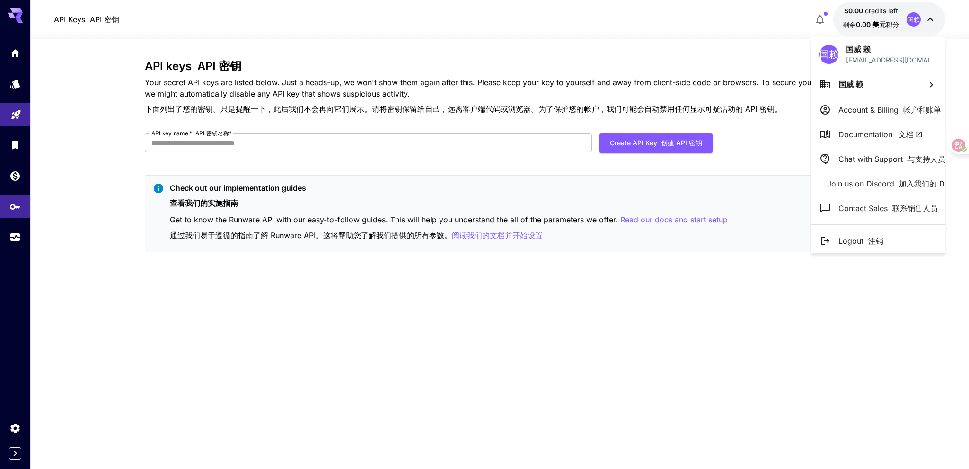
click at [17, 176] on div at bounding box center [484, 234] width 969 height 469
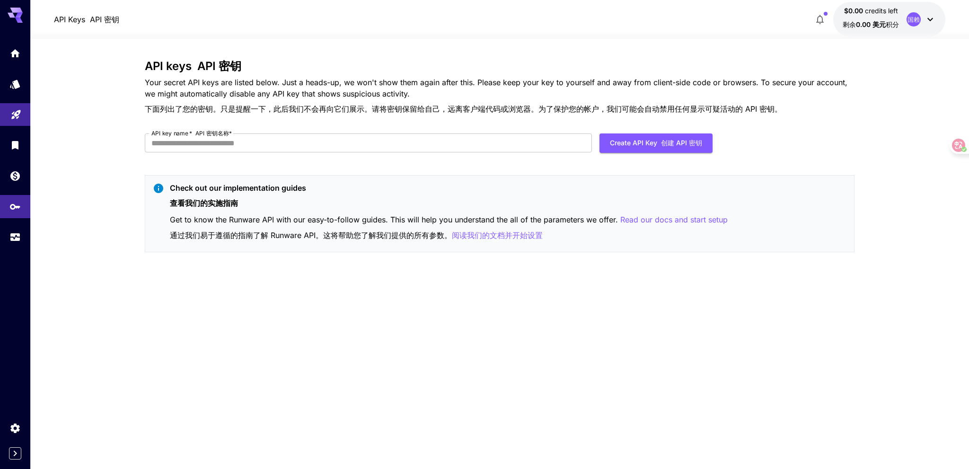
click at [14, 182] on link at bounding box center [15, 175] width 30 height 23
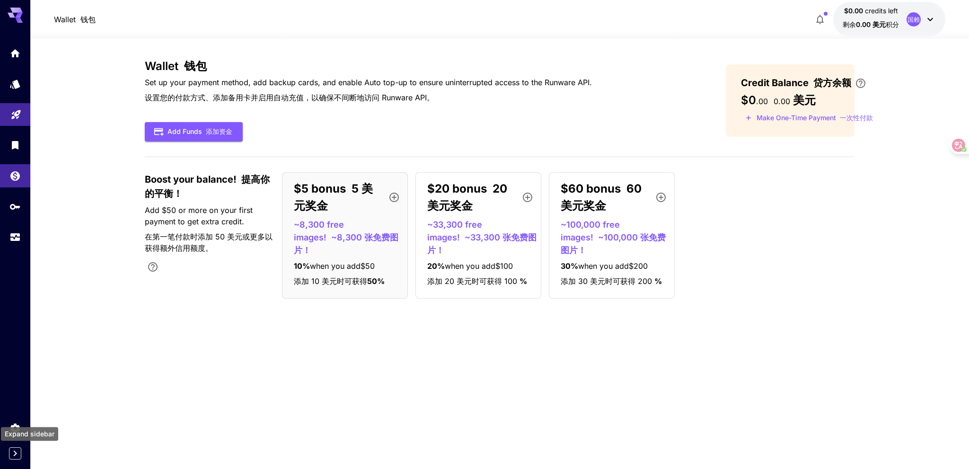
click at [17, 451] on icon "Expand sidebar" at bounding box center [14, 453] width 11 height 11
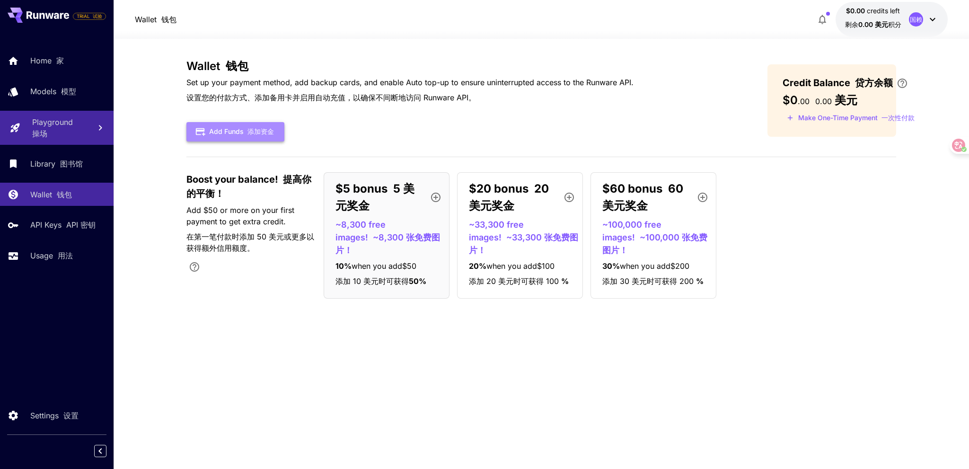
click at [282, 138] on button "Add Funds 添加资金" at bounding box center [235, 131] width 98 height 19
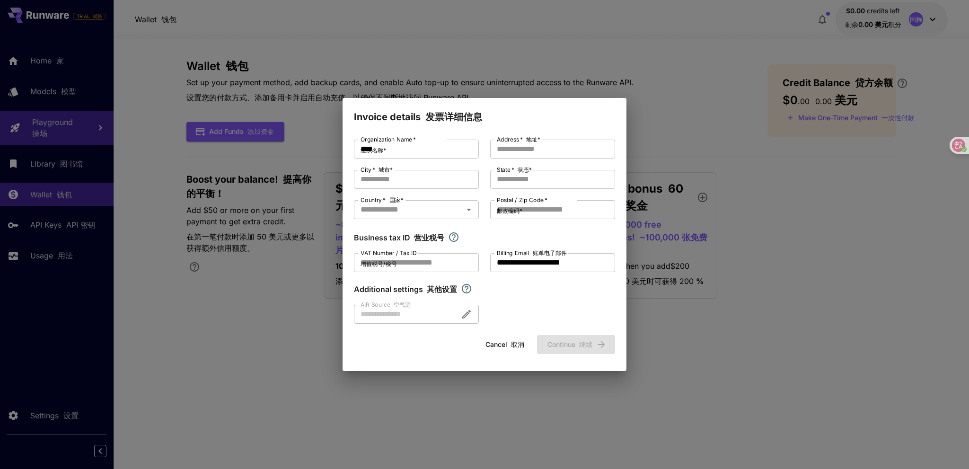
click at [519, 320] on div "**********" at bounding box center [484, 232] width 261 height 184
click at [548, 182] on input "State   * 状态 *" at bounding box center [552, 179] width 125 height 19
click at [549, 151] on input "Address   * 地址 *" at bounding box center [552, 149] width 125 height 19
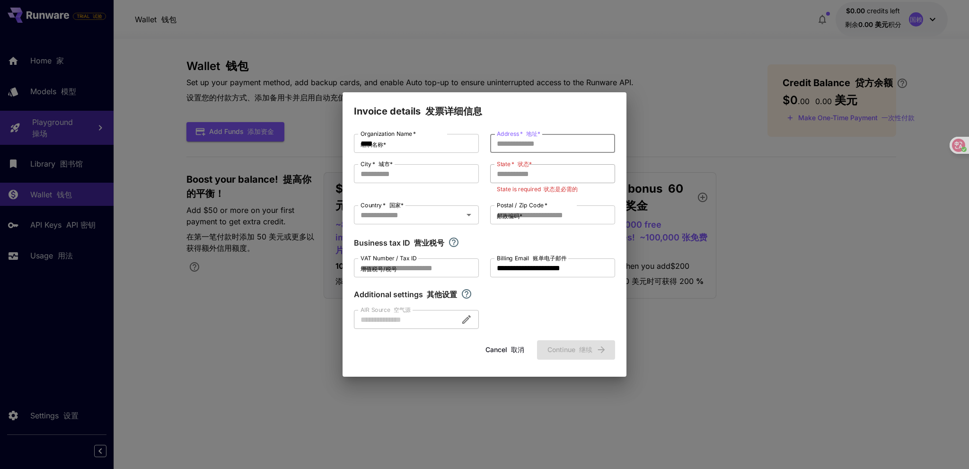
click at [532, 179] on input "State   * 状态 *" at bounding box center [552, 173] width 125 height 19
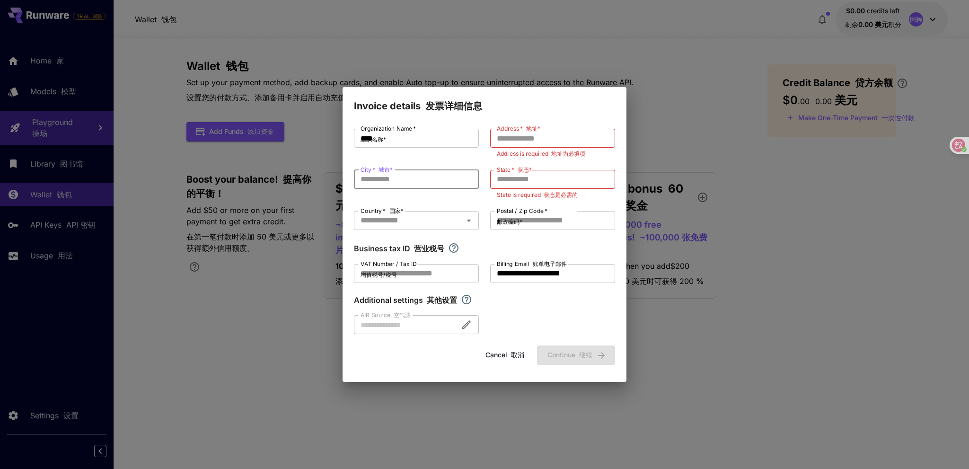
click at [450, 182] on input "City   * 城市 *" at bounding box center [416, 179] width 125 height 19
click at [441, 142] on input "****" at bounding box center [416, 138] width 125 height 19
click at [550, 140] on input "Address   * 地址 *" at bounding box center [552, 138] width 125 height 19
click at [517, 137] on input "Address   * 地址 *" at bounding box center [552, 138] width 125 height 19
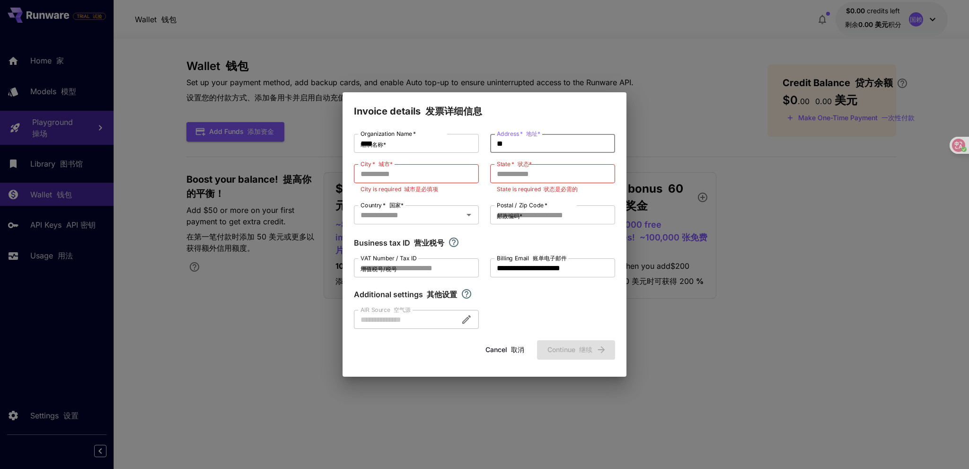
type input "*"
type input "**"
click at [390, 172] on input "City   * 城市 *" at bounding box center [416, 173] width 125 height 19
type input "**"
click at [527, 171] on input "State   * 状态 *" at bounding box center [552, 173] width 125 height 19
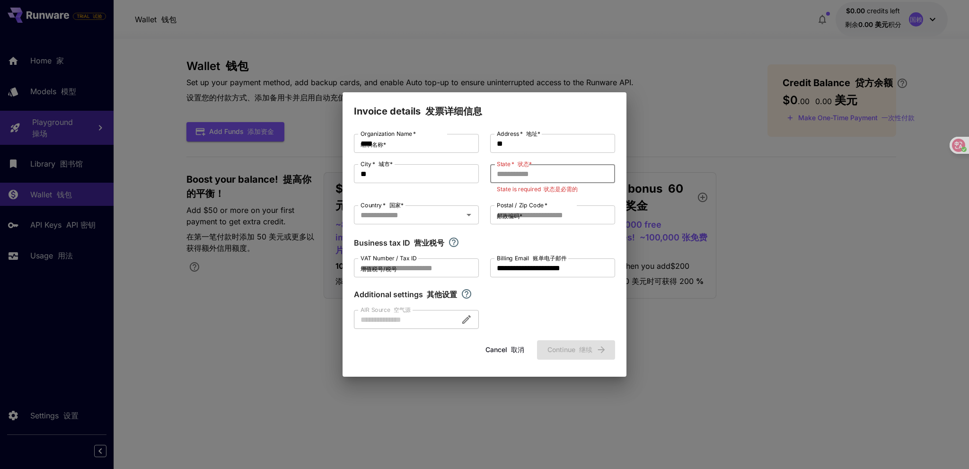
click at [531, 179] on input "State   * 状态 *" at bounding box center [552, 173] width 125 height 19
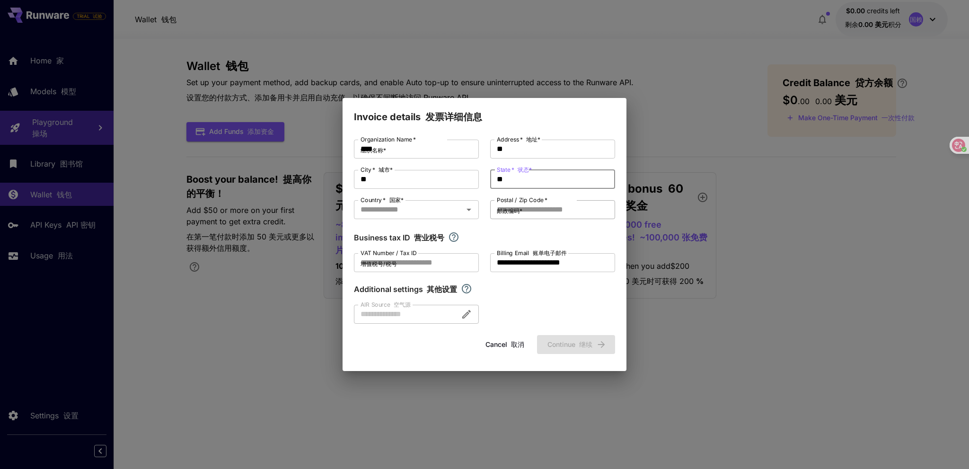
type input "**"
click at [552, 208] on input "Postal / Zip Code   * 邮政编码 *" at bounding box center [552, 209] width 125 height 19
click at [548, 215] on input "Postal / Zip Code   * 邮政编码 *" at bounding box center [552, 209] width 125 height 19
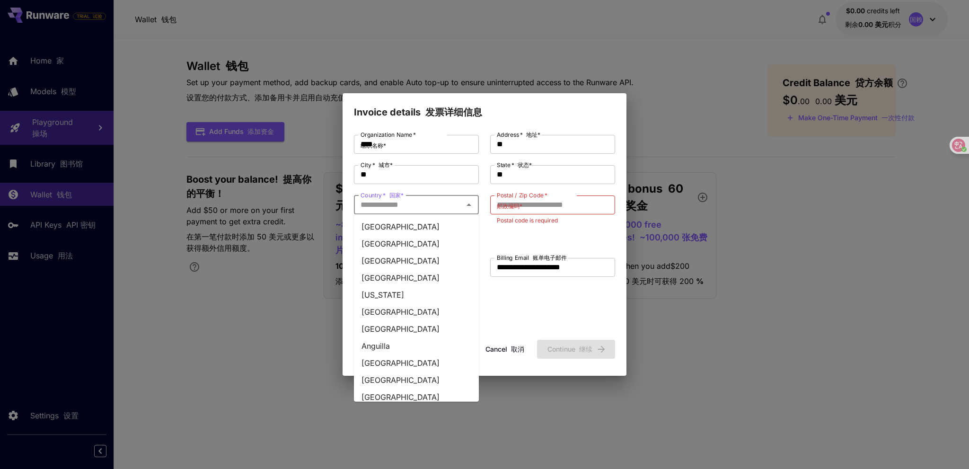
click at [437, 208] on input "Country   * 国家 *" at bounding box center [409, 204] width 104 height 13
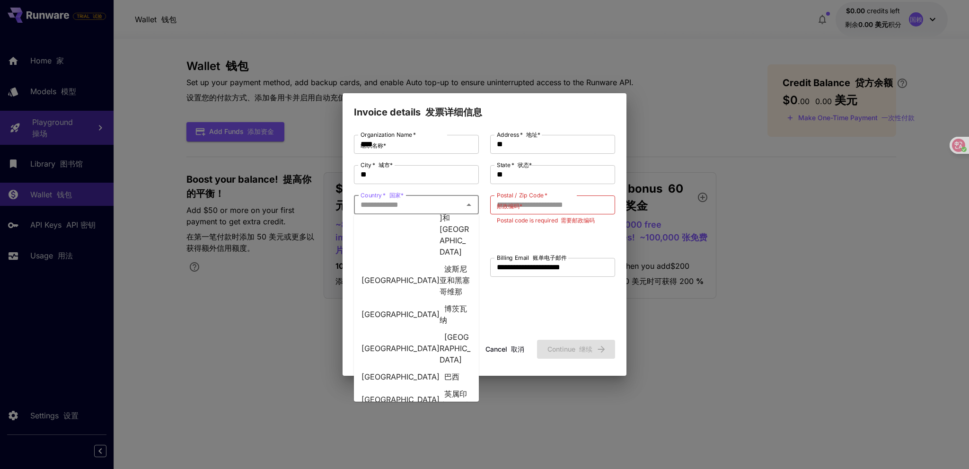
scroll to position [810, 0]
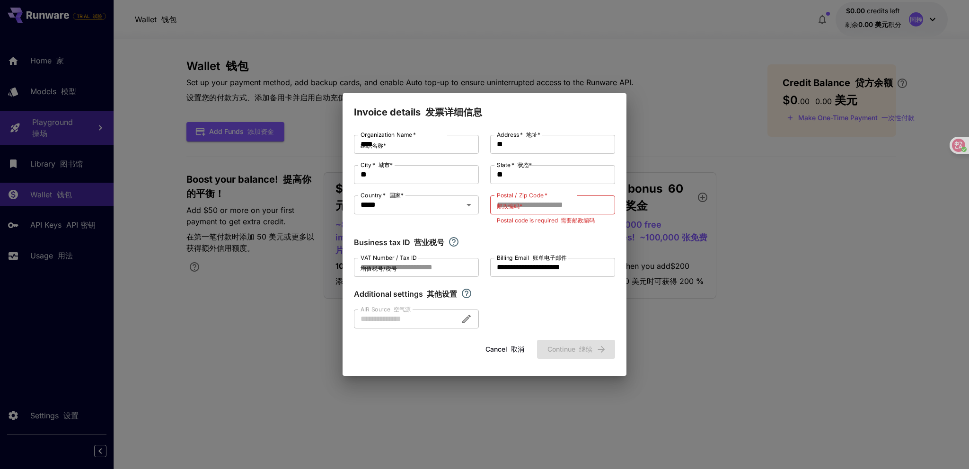
click at [538, 212] on label "Postal / Zip Code   * 邮政编码 *" at bounding box center [522, 202] width 51 height 22
click at [538, 212] on input "Postal / Zip Code   * 邮政编码 *" at bounding box center [552, 204] width 125 height 19
click at [541, 208] on label "Postal / Zip Code   * 邮政编码 *" at bounding box center [522, 202] width 51 height 22
click at [541, 208] on input "Postal / Zip Code   * 邮政编码 *" at bounding box center [552, 204] width 125 height 19
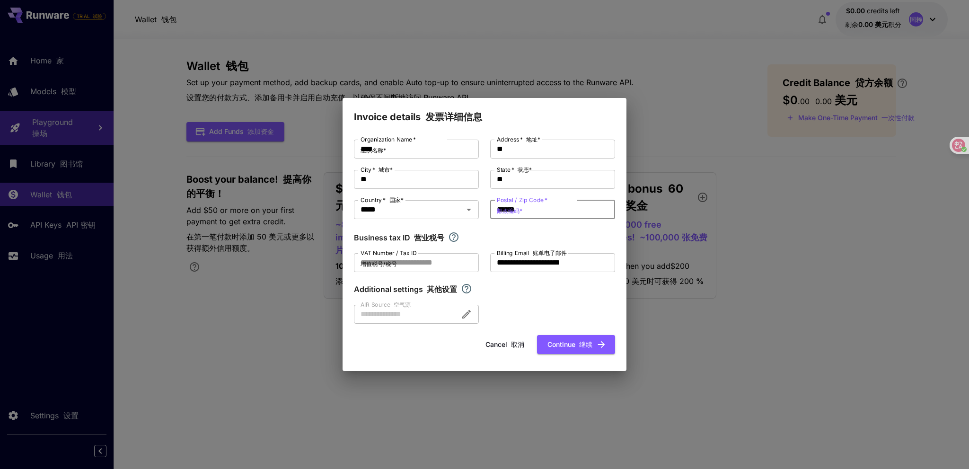
type input "******"
click at [517, 285] on div "Additional settings 其他设置" at bounding box center [484, 288] width 261 height 11
click at [567, 343] on button "Continue 继续" at bounding box center [576, 344] width 78 height 19
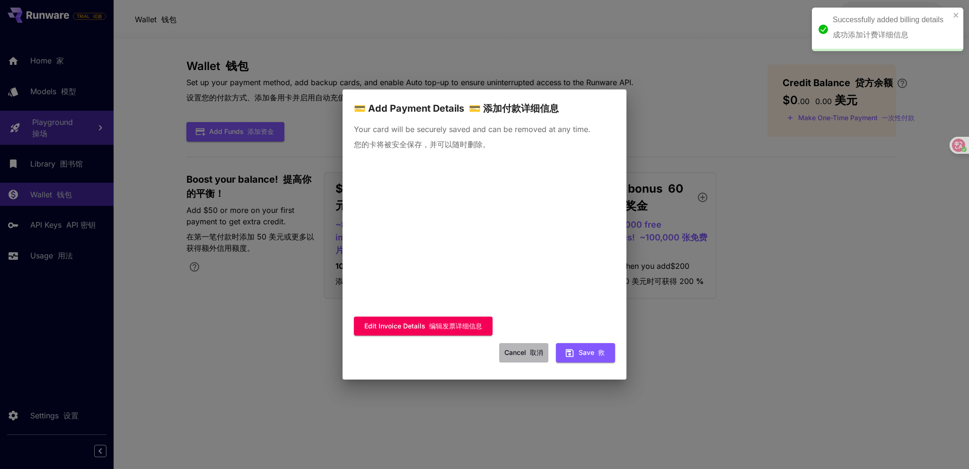
click at [534, 348] on font "取消" at bounding box center [536, 352] width 13 height 8
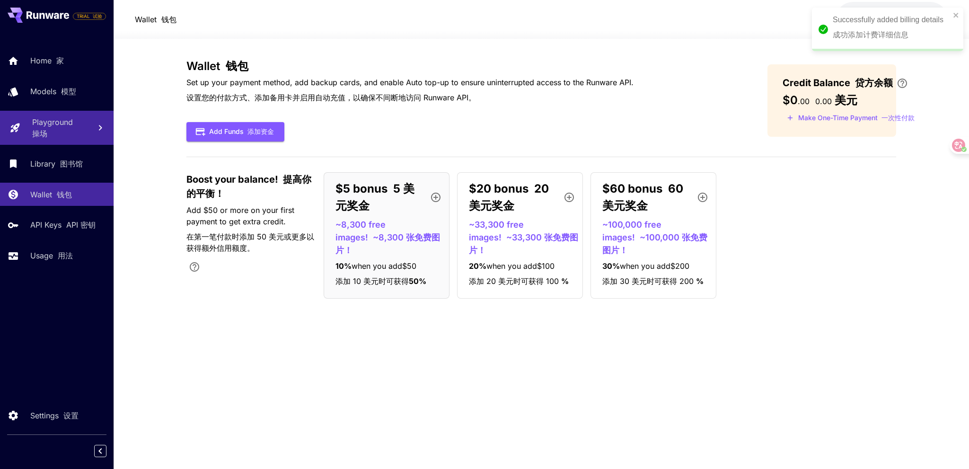
click at [407, 226] on p "~8,300 free images! ~8,300 张免费图片！" at bounding box center [390, 237] width 110 height 38
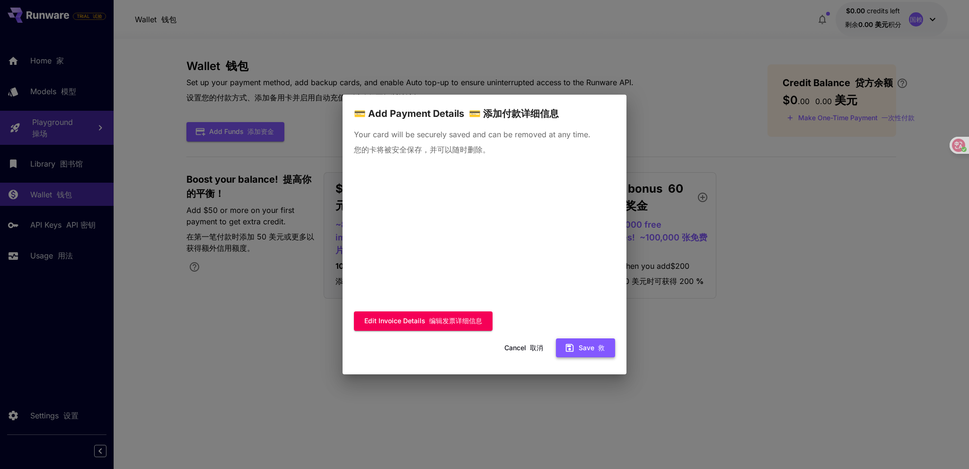
click at [605, 338] on button "Save 救" at bounding box center [585, 347] width 59 height 19
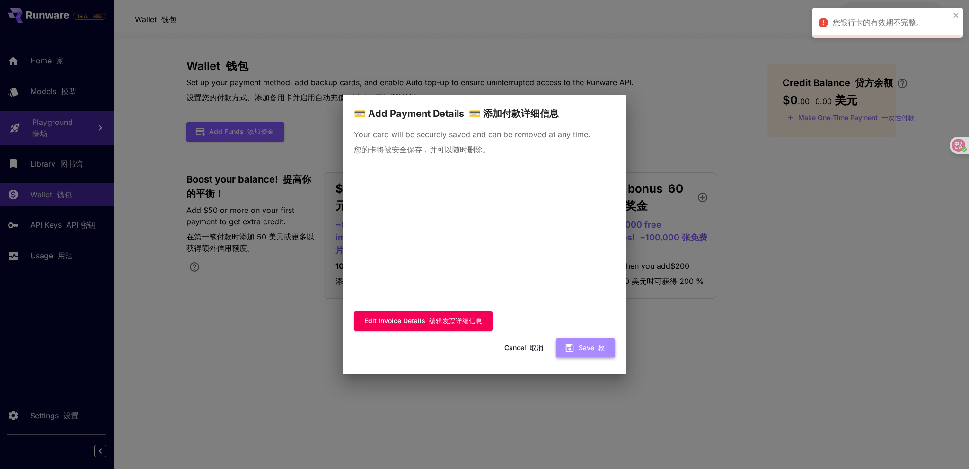
click at [576, 338] on button "Save 救" at bounding box center [585, 347] width 59 height 19
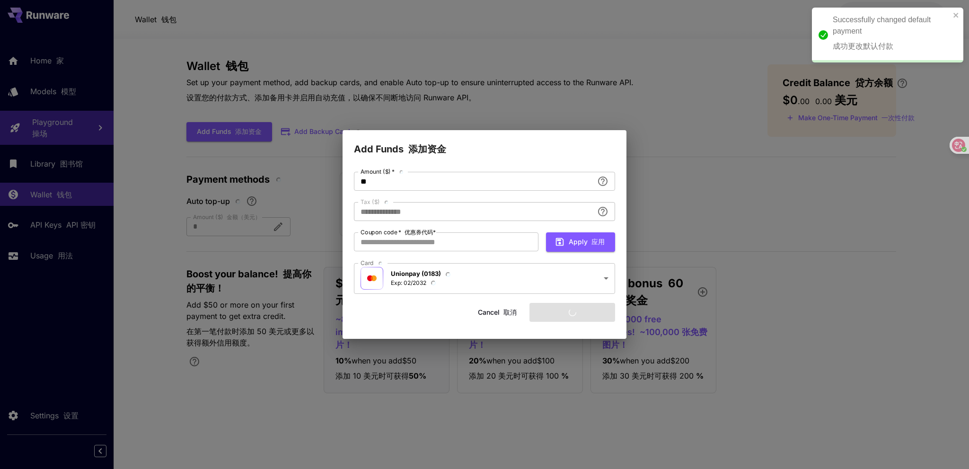
type input "****"
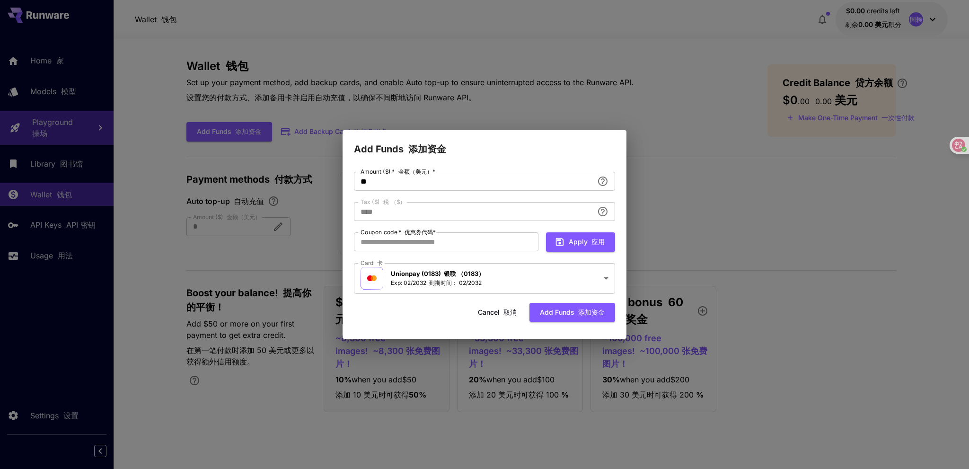
drag, startPoint x: 498, startPoint y: 145, endPoint x: 572, endPoint y: 131, distance: 74.7
click at [567, 130] on div "**********" at bounding box center [484, 234] width 969 height 469
click at [423, 189] on input "**" at bounding box center [473, 181] width 239 height 19
type input "*"
type input "**********"
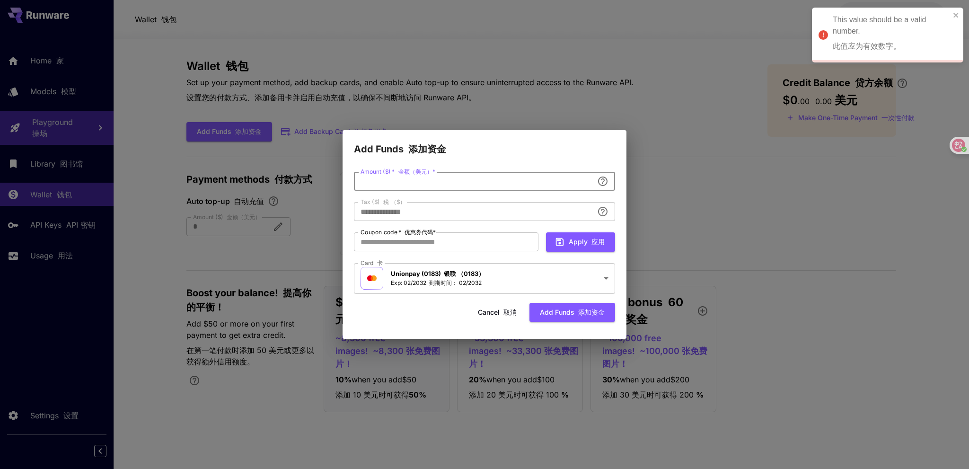
type input "*"
type input "****"
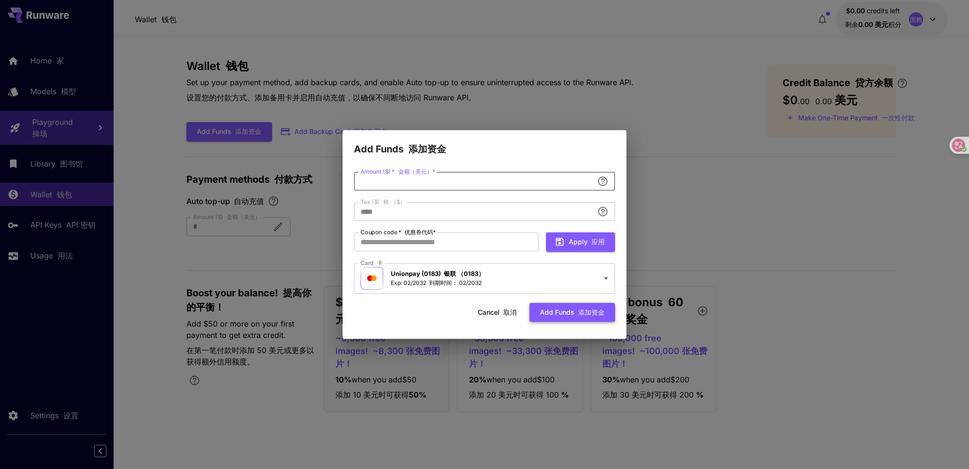
type input "*"
type input "****"
type input "*"
click at [568, 314] on button "Add funds 添加资金" at bounding box center [572, 312] width 86 height 19
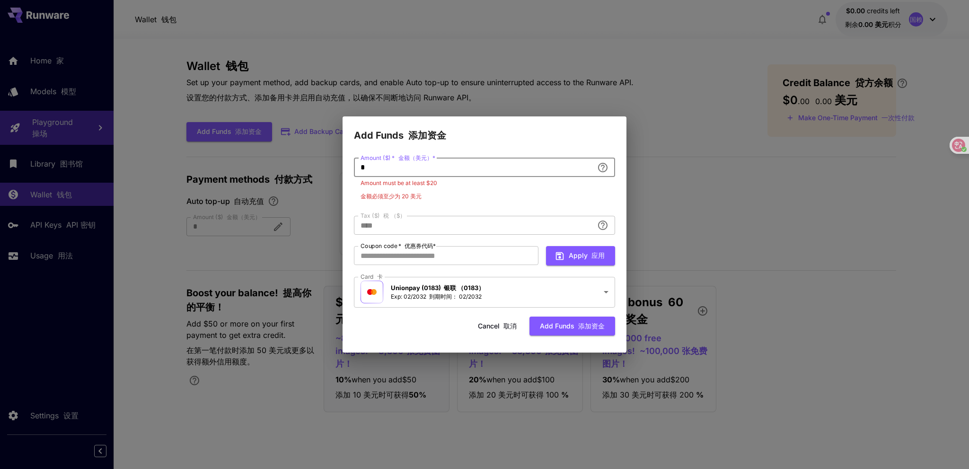
drag, startPoint x: 372, startPoint y: 170, endPoint x: 354, endPoint y: 169, distance: 17.5
click at [354, 169] on input "*" at bounding box center [473, 167] width 239 height 19
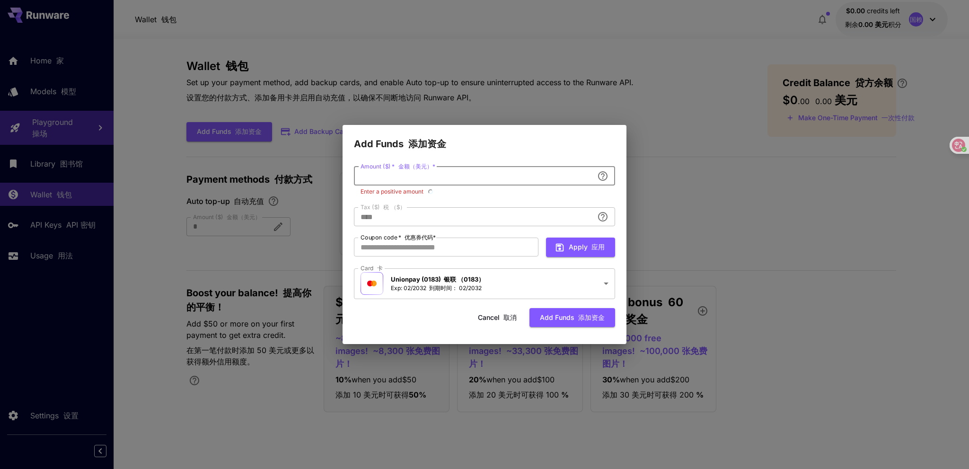
type input "**********"
click at [494, 322] on button "Cancel 取消" at bounding box center [497, 317] width 49 height 19
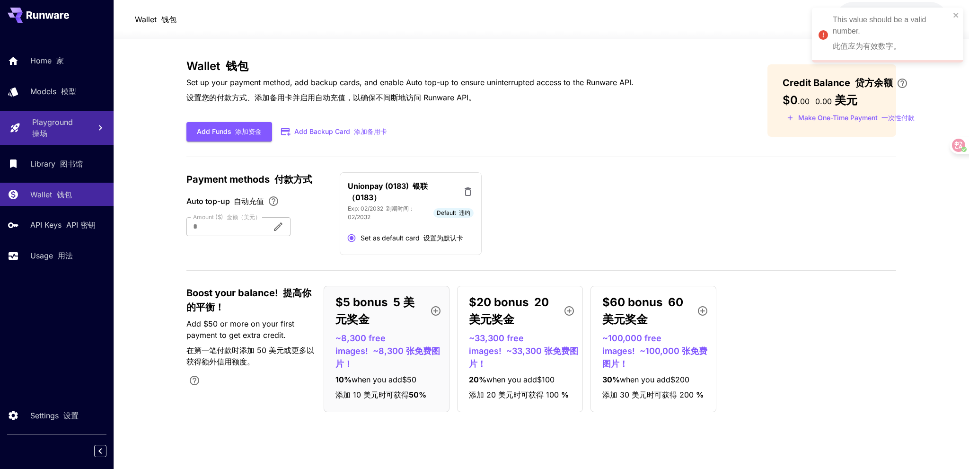
click at [352, 334] on p "~8,300 free images! ~8,300 张免费图片！" at bounding box center [390, 351] width 110 height 38
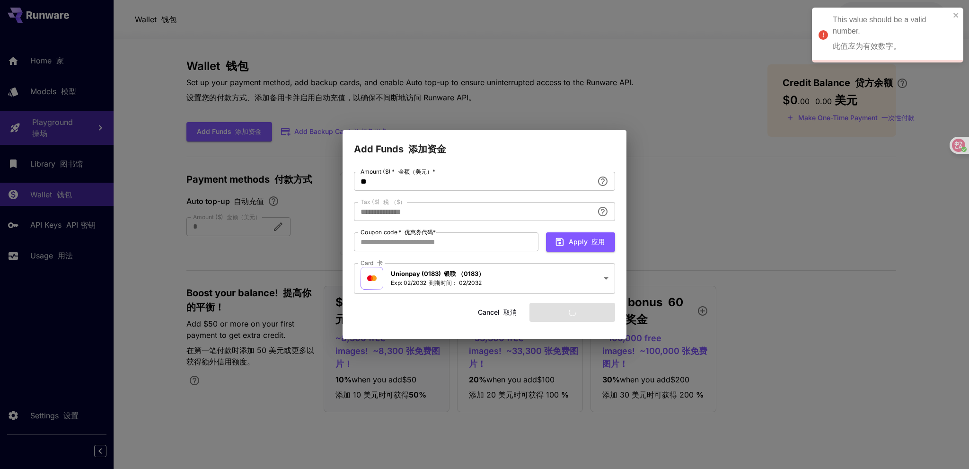
type input "****"
click at [496, 317] on button "Cancel 取消" at bounding box center [497, 312] width 49 height 19
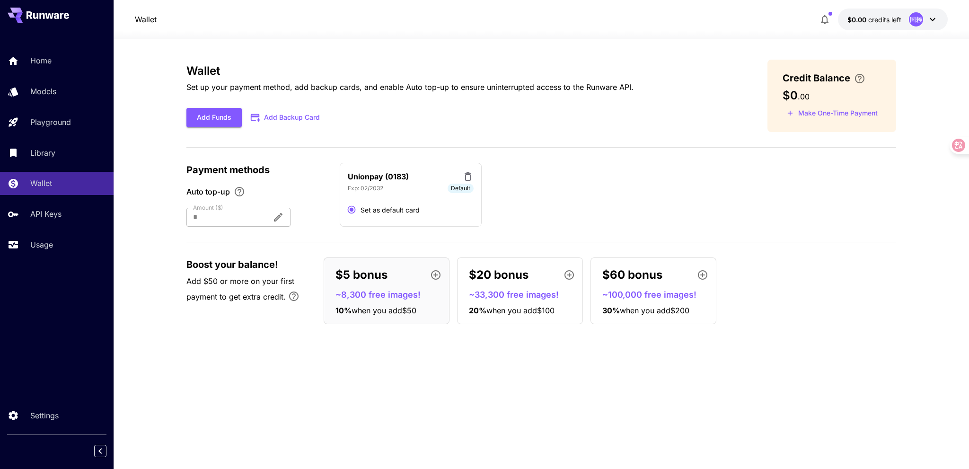
click at [200, 217] on div at bounding box center [225, 217] width 78 height 19
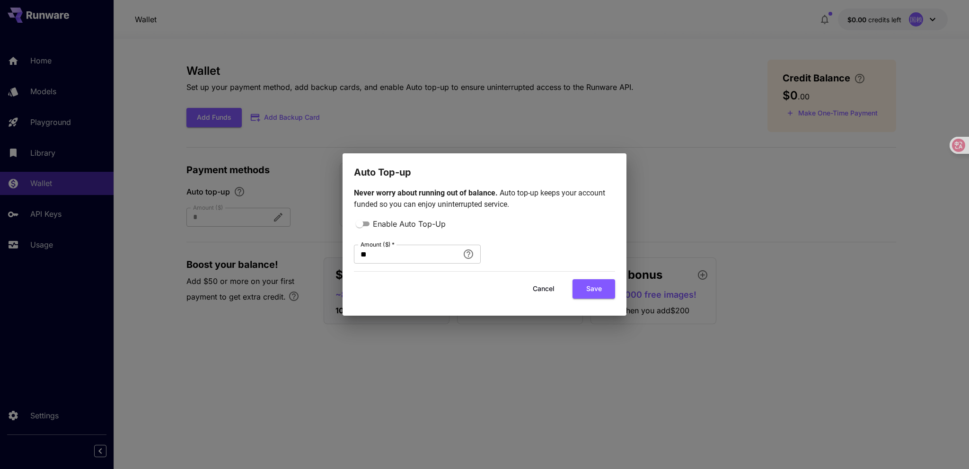
click at [547, 292] on button "Cancel" at bounding box center [543, 288] width 43 height 19
